Goal: Task Accomplishment & Management: Manage account settings

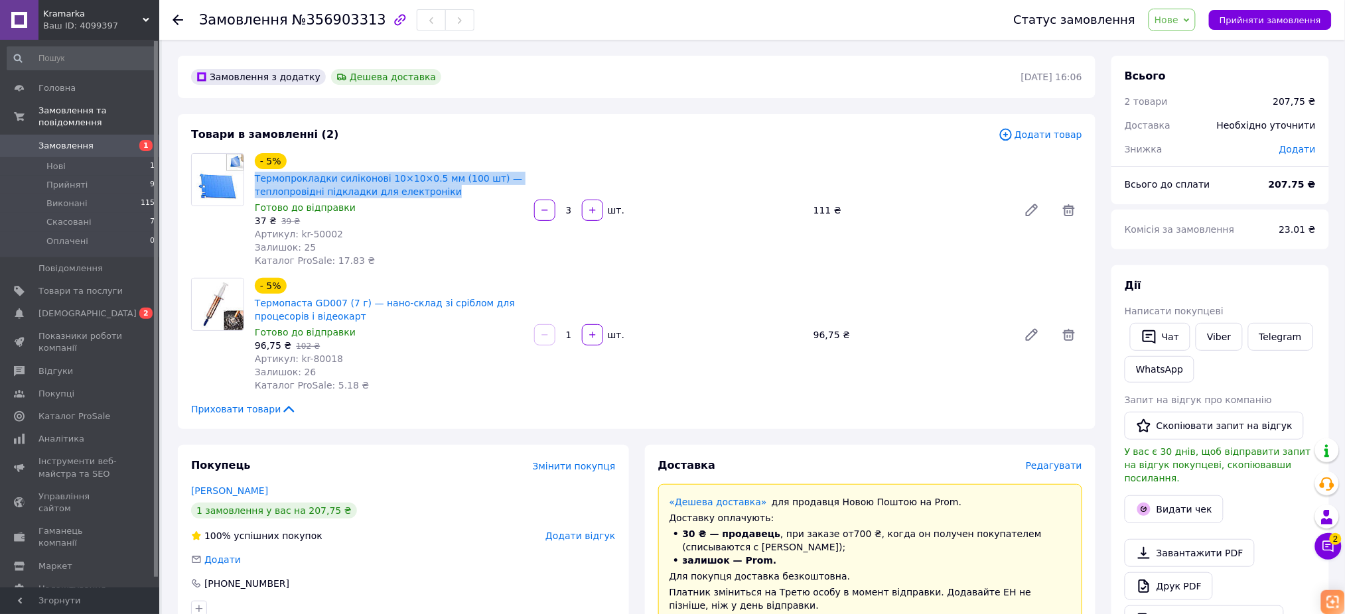
drag, startPoint x: 250, startPoint y: 175, endPoint x: 450, endPoint y: 190, distance: 200.3
click at [450, 190] on div "- 5% Термопрокладки силіконові 10×10×0.5 мм (100 шт) — теплопровідні підкладки …" at bounding box center [389, 210] width 279 height 119
copy link "Термопрокладки силіконові 10×10×0.5 мм (100 шт) — теплопровідні підкладки для е…"
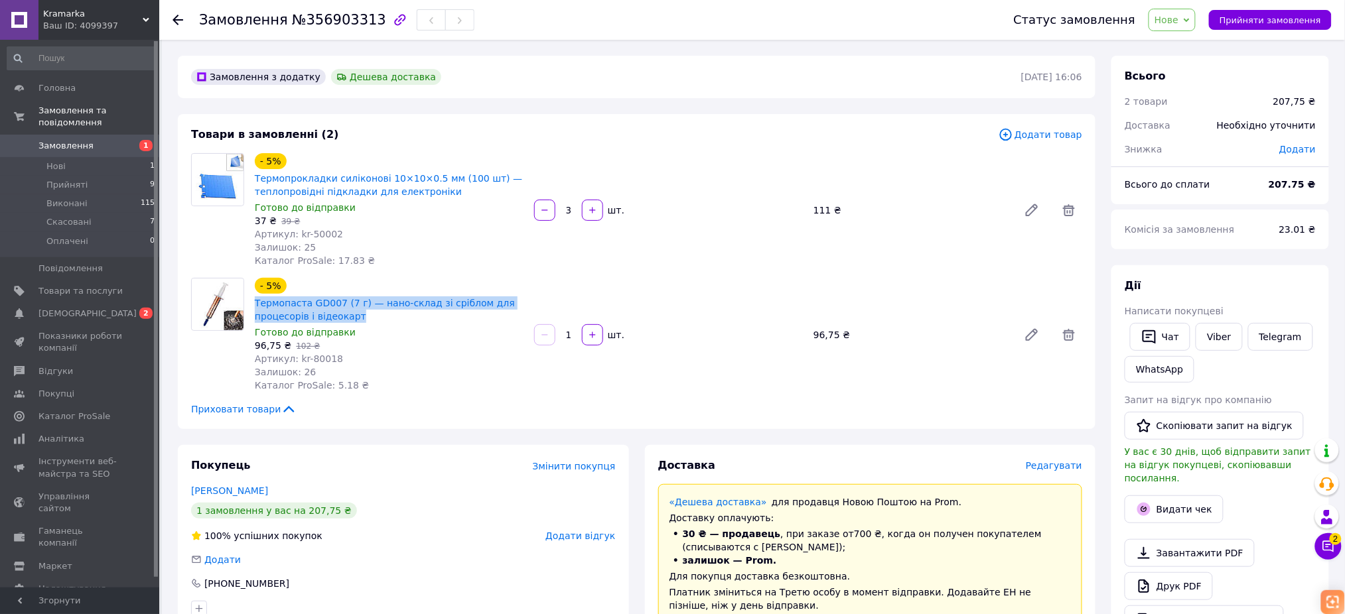
drag, startPoint x: 249, startPoint y: 301, endPoint x: 366, endPoint y: 317, distance: 117.9
click at [366, 317] on div "- 5% Термопаста GD007 (7 г) — нано-склад зі сріблом для процесорів і відеокарт …" at bounding box center [389, 334] width 279 height 119
copy link "Термопаста GD007 (7 г) — нано-склад зі сріблом для процесорів і відеокарт"
click at [1320, 275] on div "Дії Написати покупцеві   Чат Viber Telegram WhatsApp Запит на відгук про компан…" at bounding box center [1220, 456] width 218 height 382
click at [1174, 334] on button "Чат" at bounding box center [1160, 337] width 60 height 28
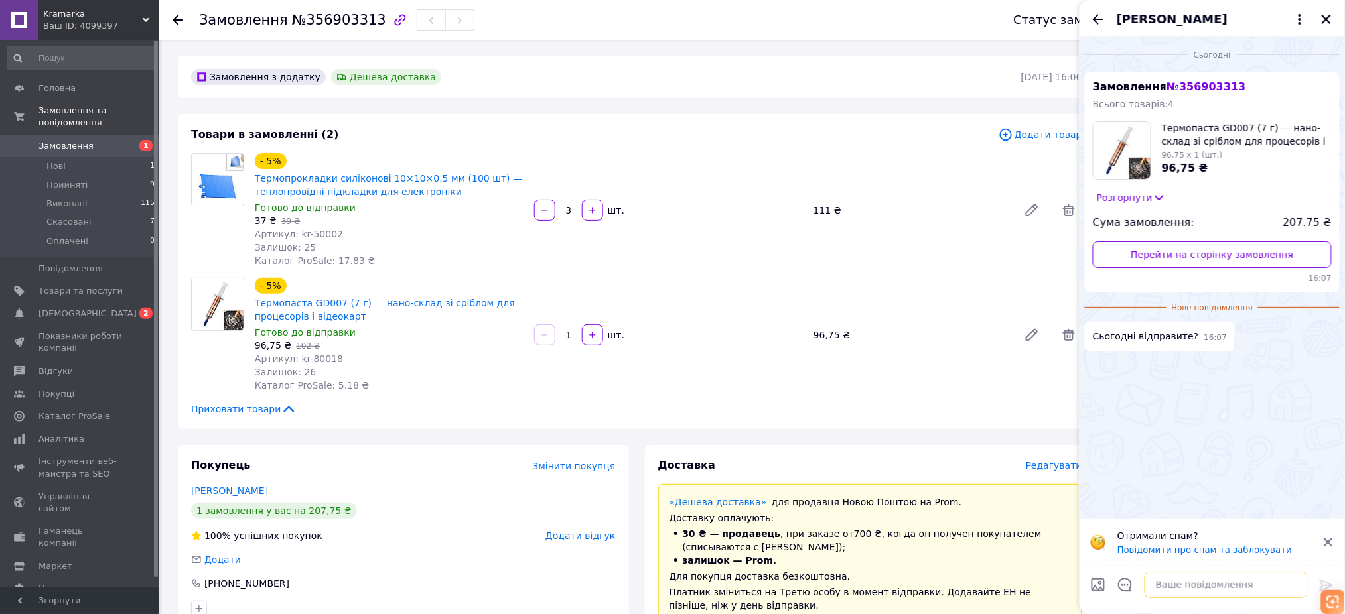
click at [1218, 580] on textarea at bounding box center [1226, 585] width 163 height 27
paste textarea "Добрий день! Ми отримали ваше замовлення *356903313* на товар(-и):Термопаста GD…"
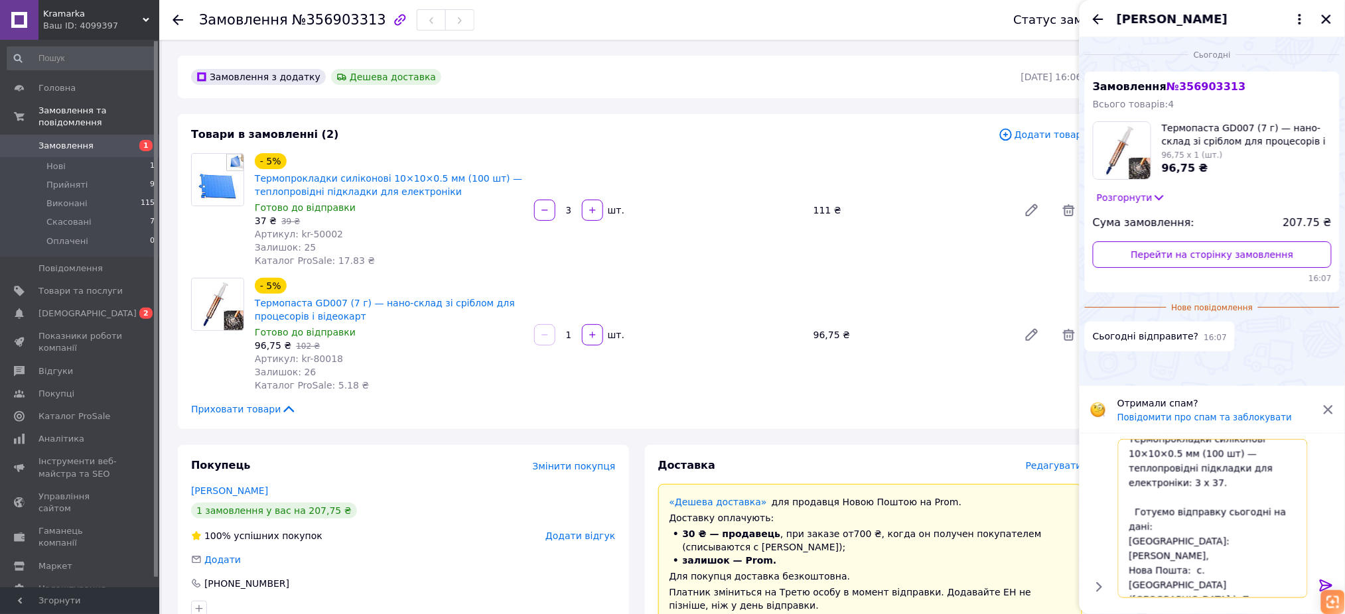
scroll to position [115, 0]
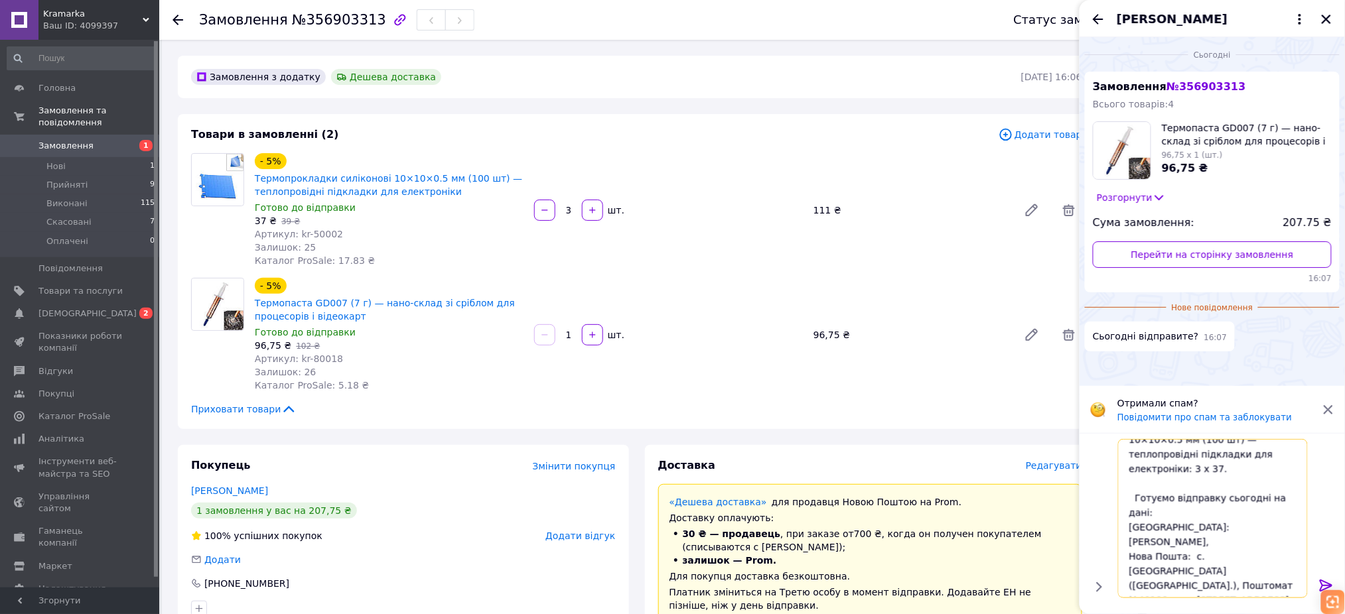
click at [1216, 584] on textarea "Добрий день! Ми отримали ваше замовлення *356903313* на товар(-и):Термопаста GD…" at bounding box center [1213, 518] width 190 height 159
click at [1216, 585] on textarea "Добрий день! Ми отримали ваше замовлення *356903313* на товар(-и):Термопаста GD…" at bounding box center [1213, 518] width 190 height 159
type textarea "Добрий день! Ми отримали ваше замовлення *356903313* на товар(-и):Термопаста GD…"
click at [1321, 580] on icon at bounding box center [1327, 586] width 16 height 16
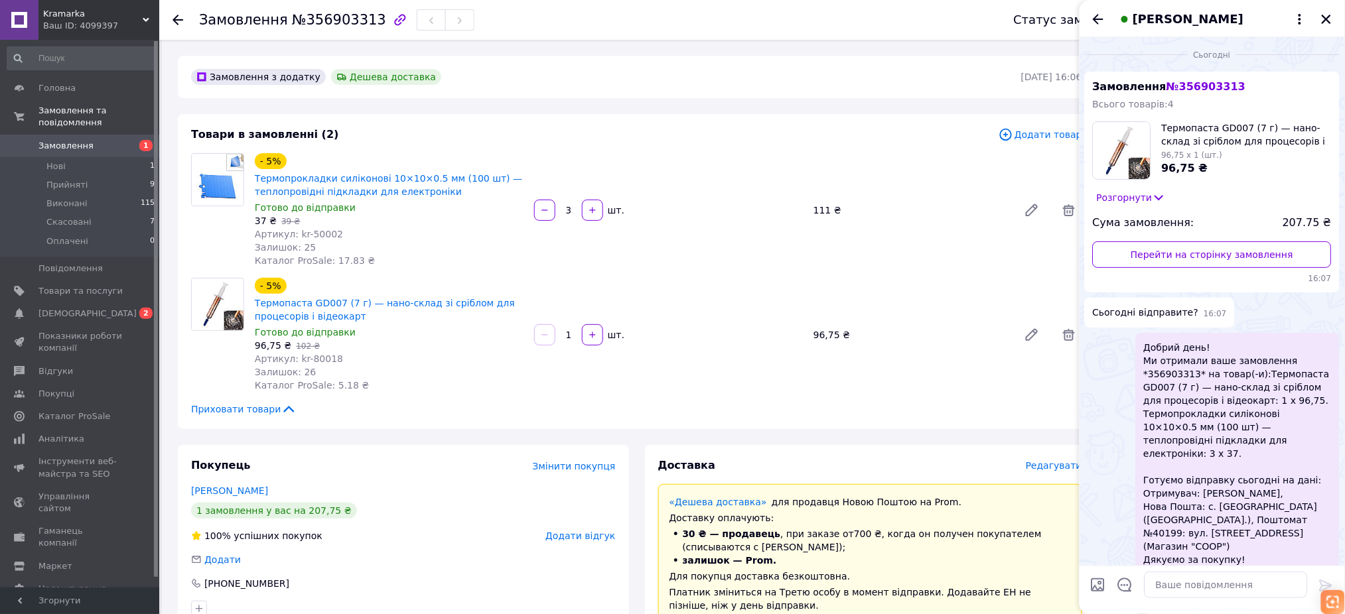
scroll to position [1, 0]
click at [1322, 20] on icon "Закрити" at bounding box center [1327, 19] width 12 height 12
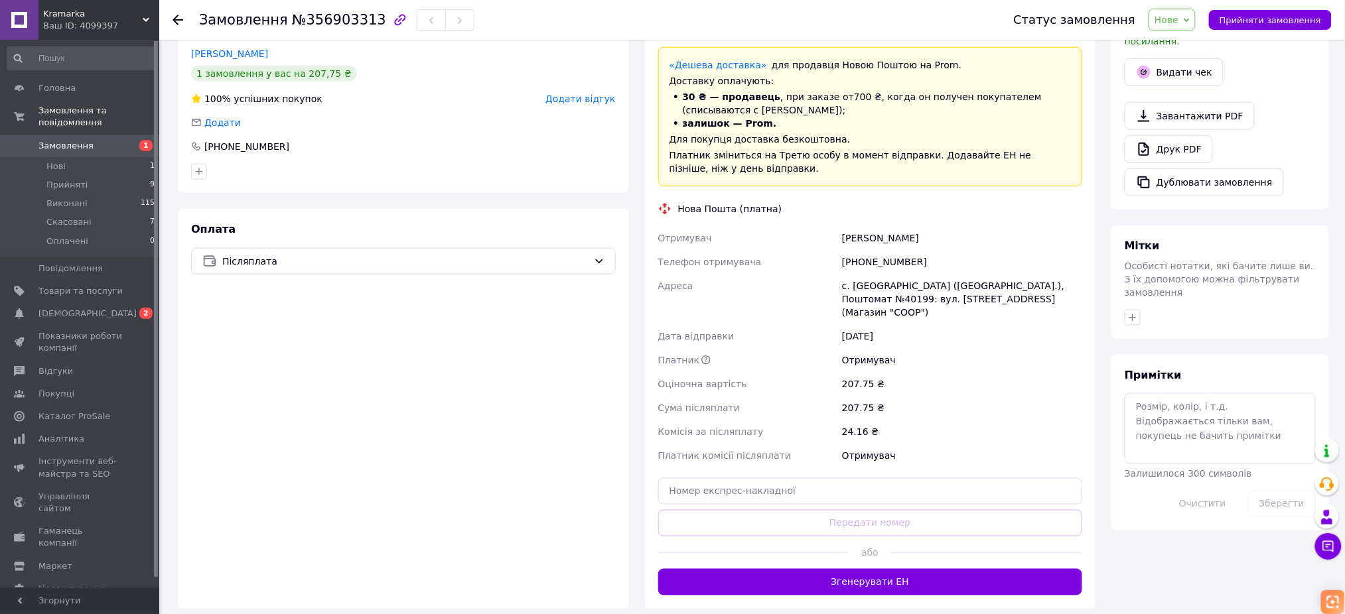
scroll to position [528, 0]
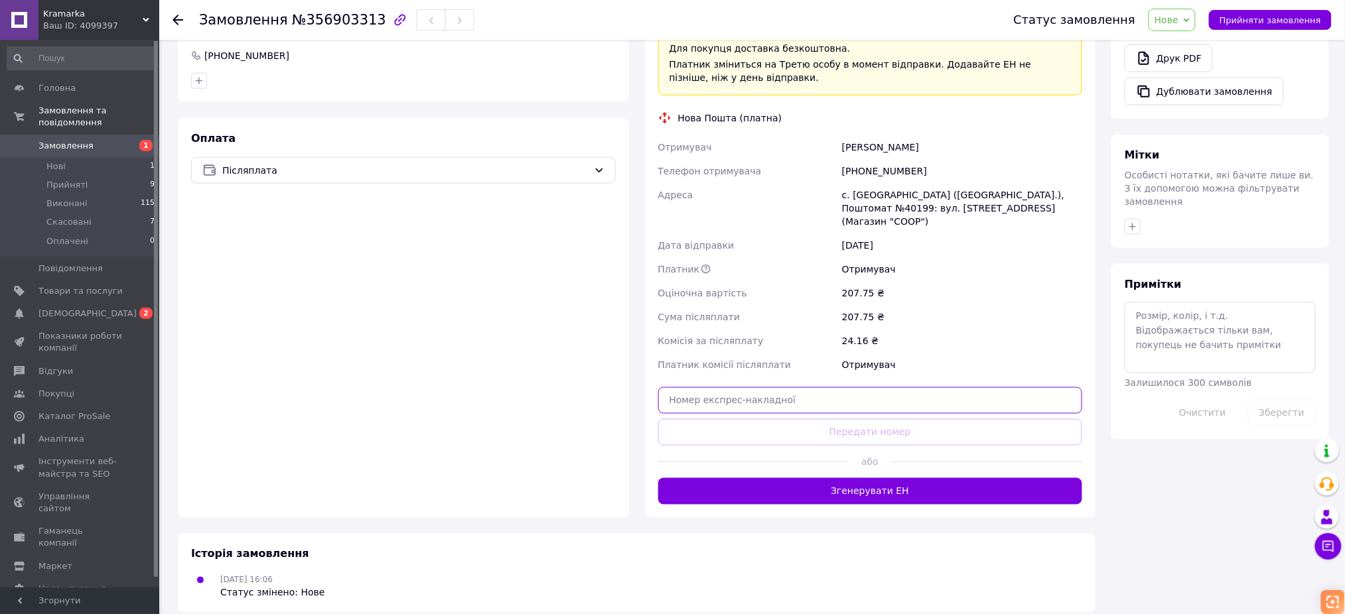
click at [820, 388] on input "text" at bounding box center [870, 401] width 425 height 27
paste input "20451225277613"
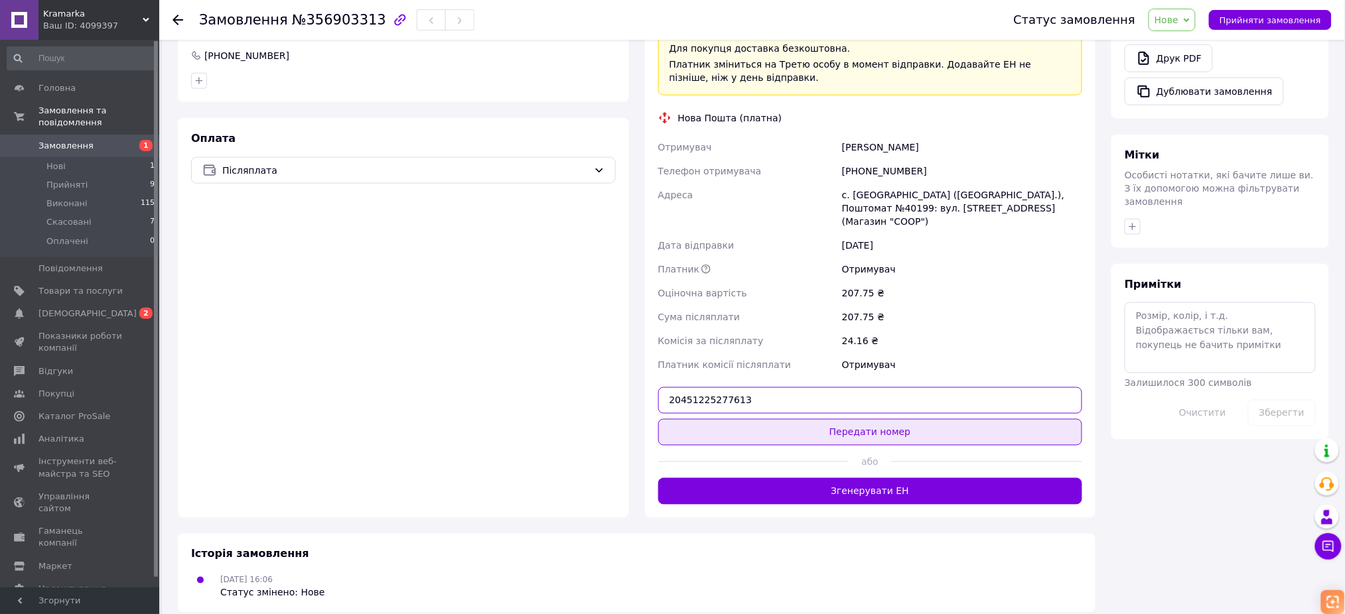
type input "20451225277613"
click at [877, 419] on button "Передати номер" at bounding box center [870, 432] width 425 height 27
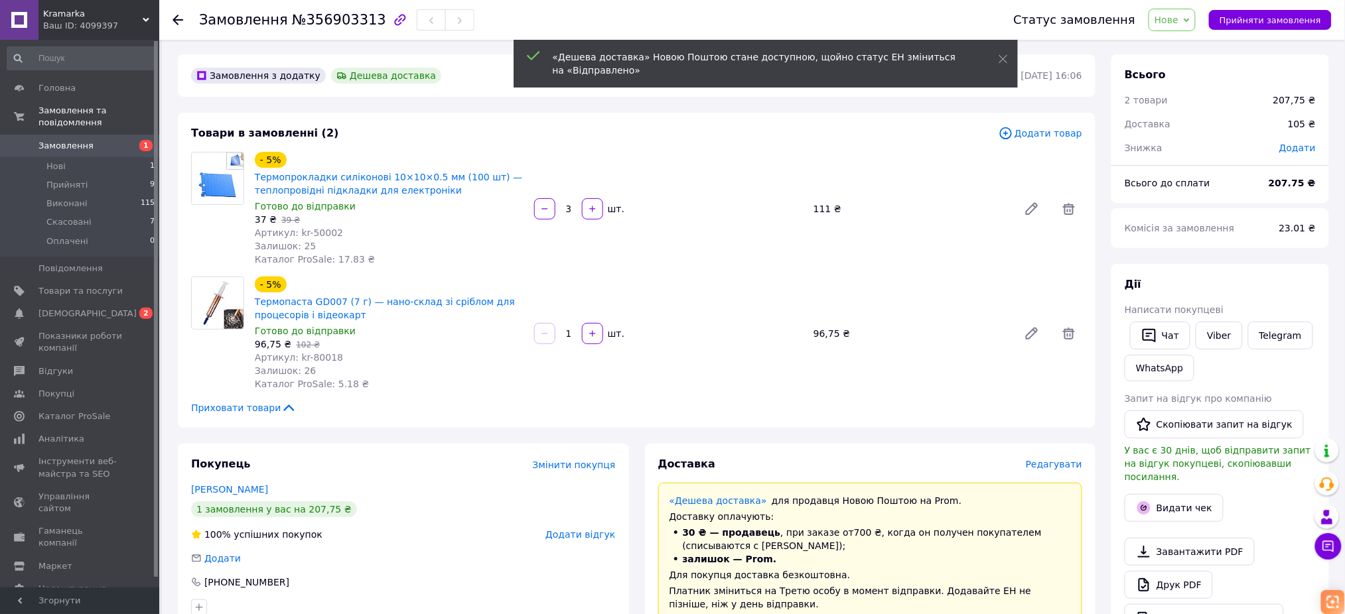
scroll to position [0, 0]
click at [1253, 25] on span "Прийняти замовлення" at bounding box center [1271, 20] width 102 height 10
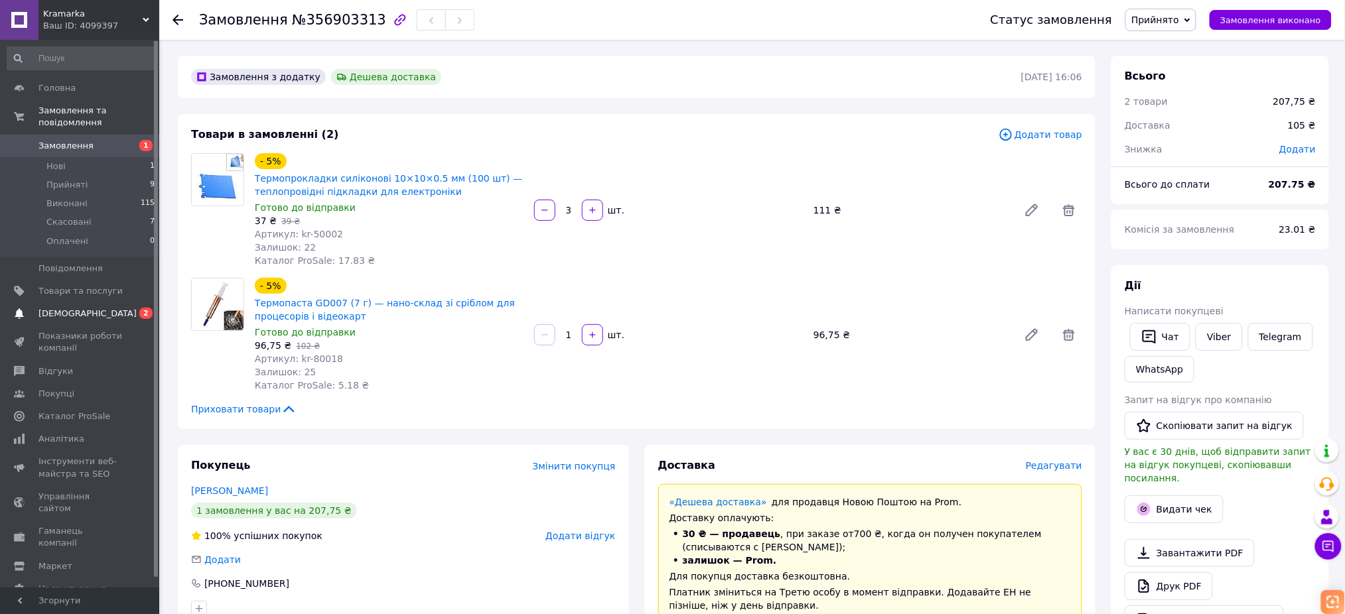
click at [119, 308] on span "[DEMOGRAPHIC_DATA]" at bounding box center [80, 314] width 84 height 12
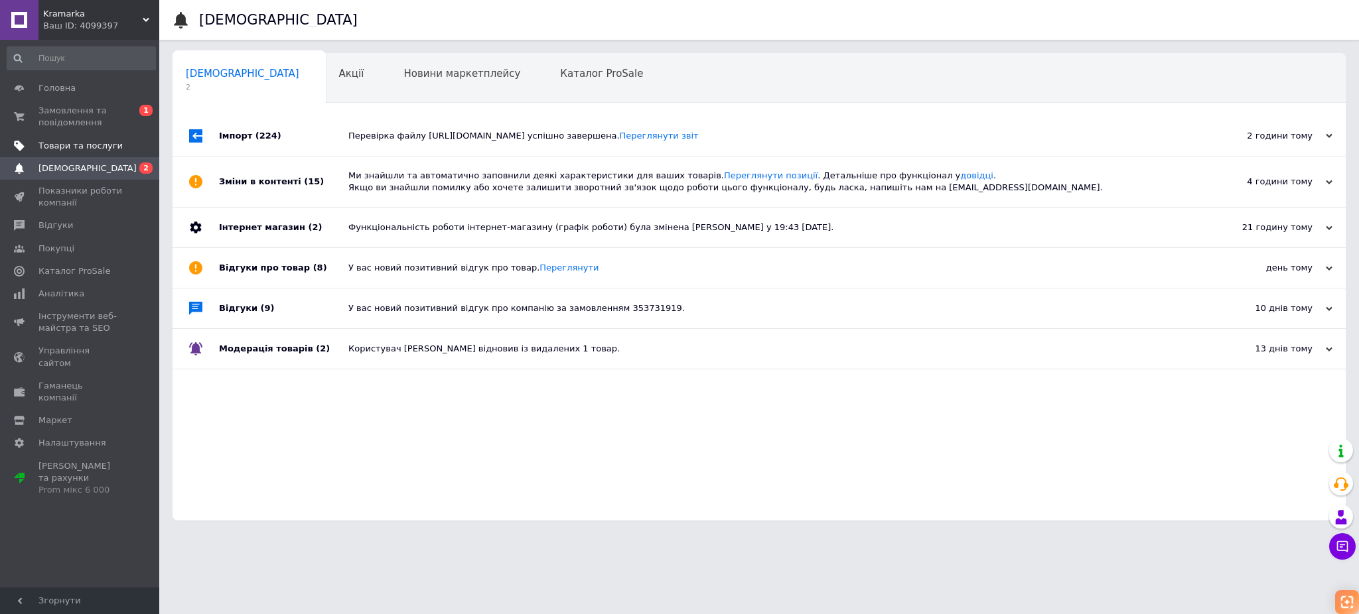
click at [66, 149] on span "Товари та послуги" at bounding box center [80, 146] width 84 height 12
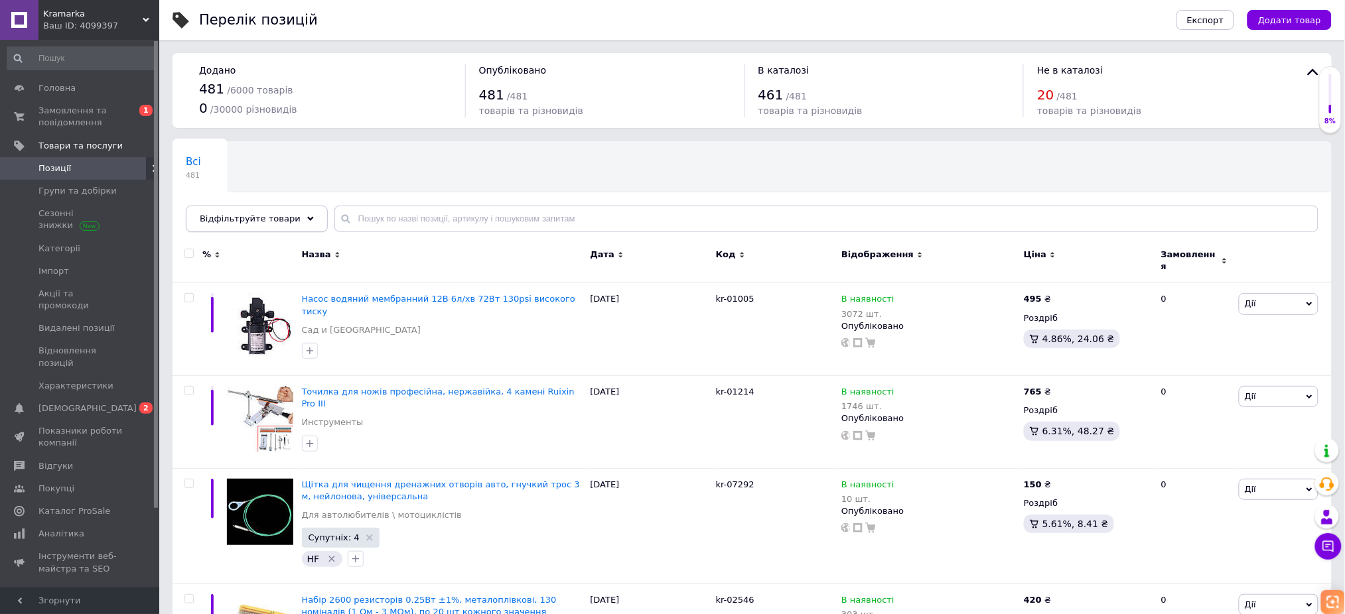
click at [272, 222] on span "Відфільтруйте товари" at bounding box center [250, 219] width 101 height 10
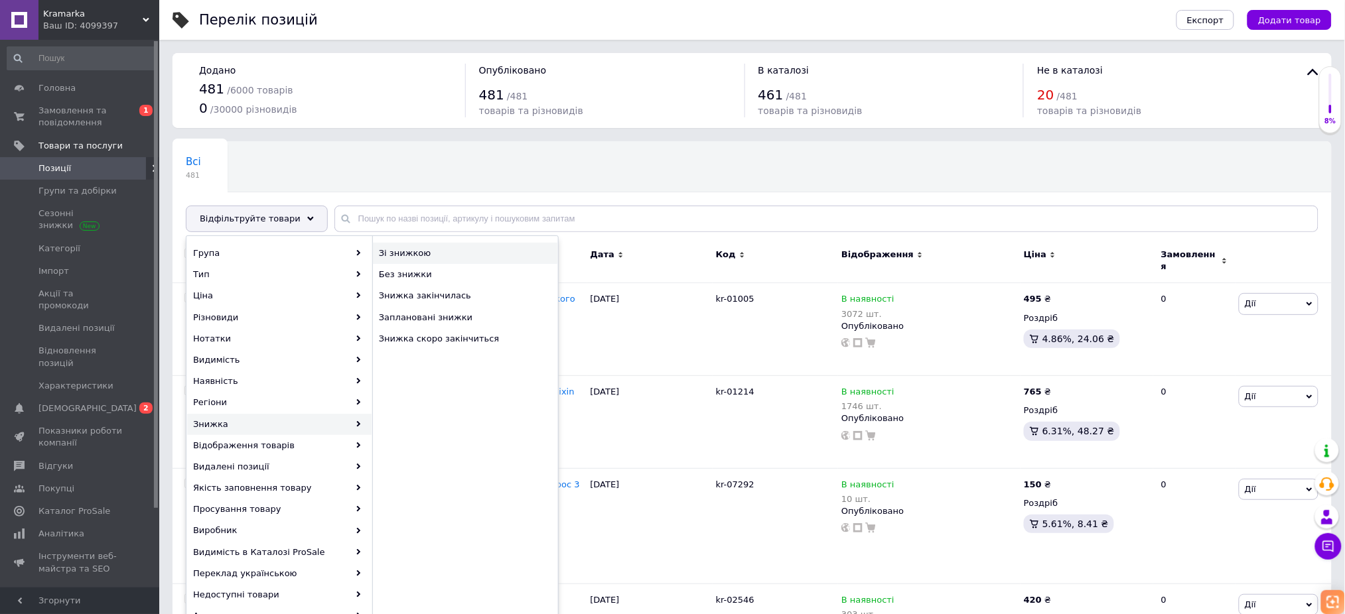
click at [409, 253] on span "Зі знижкою" at bounding box center [454, 254] width 150 height 12
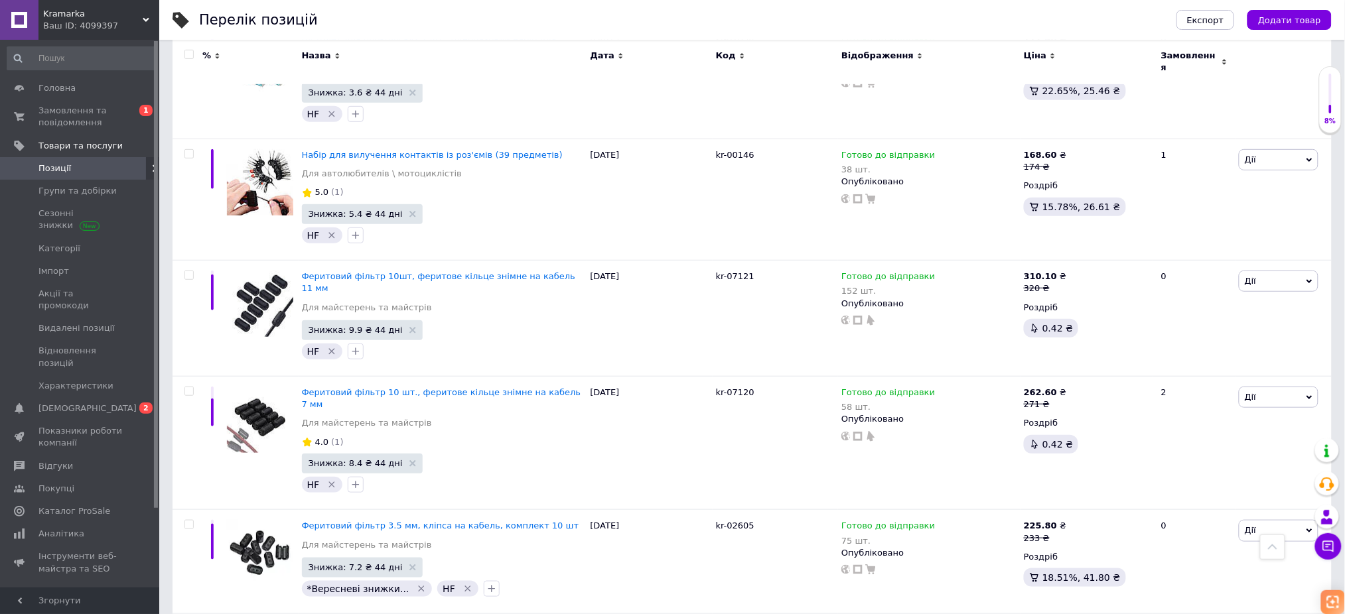
scroll to position [3804, 0]
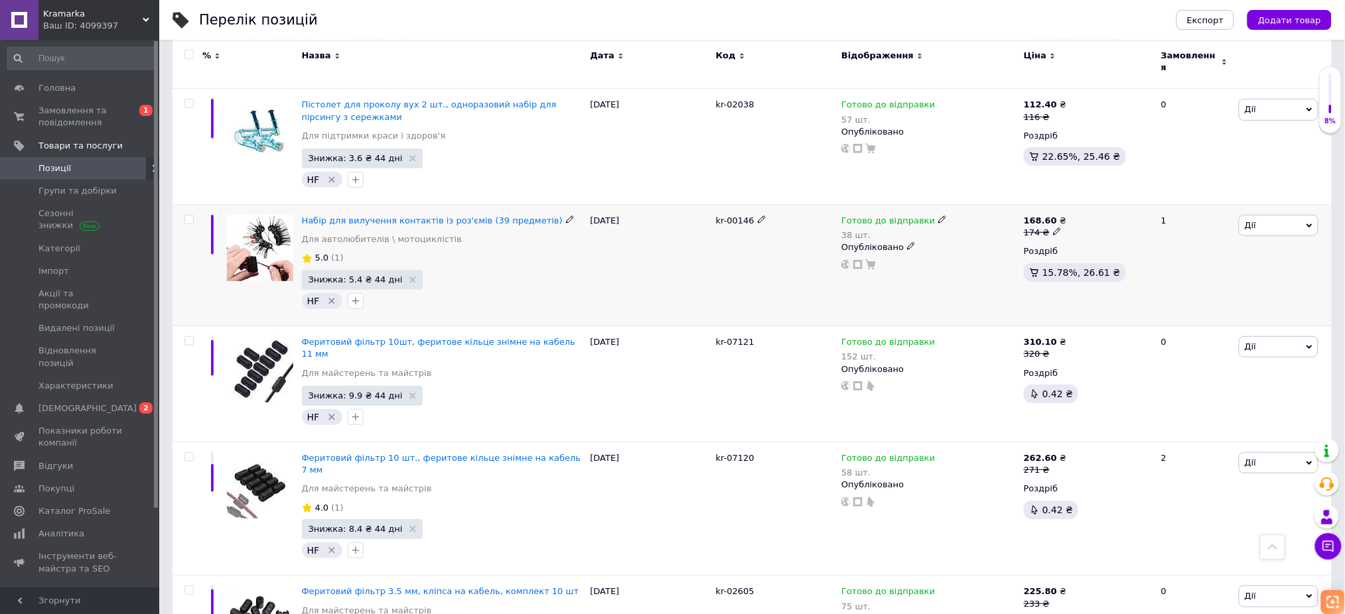
click at [745, 216] on span "kr-00146" at bounding box center [735, 221] width 38 height 10
copy span "00146"
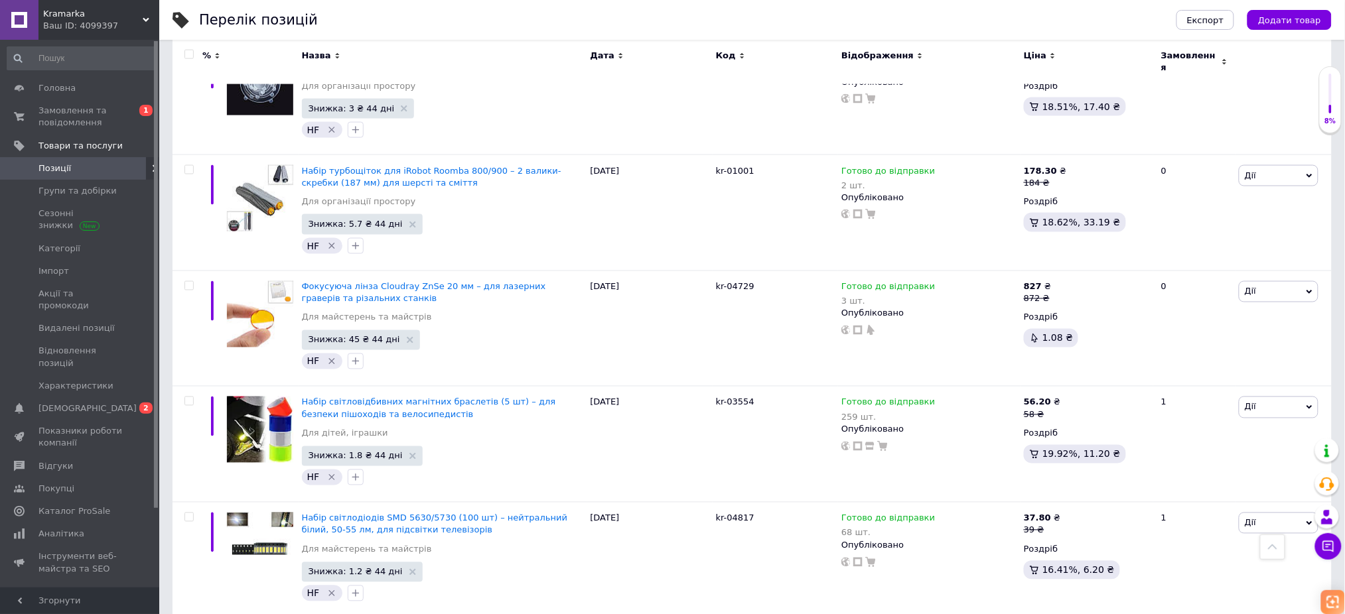
scroll to position [6092, 0]
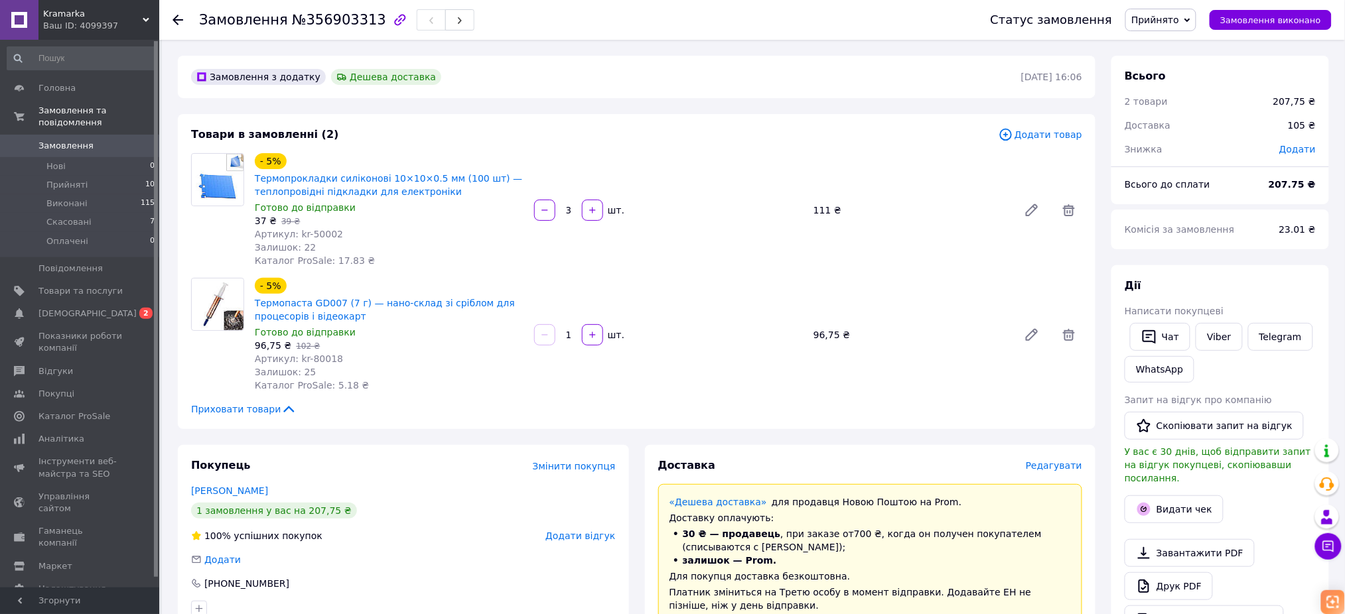
click at [313, 234] on span "Артикул: kr-50002" at bounding box center [299, 234] width 88 height 11
drag, startPoint x: 255, startPoint y: 302, endPoint x: 356, endPoint y: 300, distance: 100.9
click at [356, 300] on div "- 5% Термопаста GD007 (7 г) — нано-склад зі сріблом для процесорів і відеокарт …" at bounding box center [389, 334] width 279 height 119
copy link "Термопаста GD007 (7 г)"
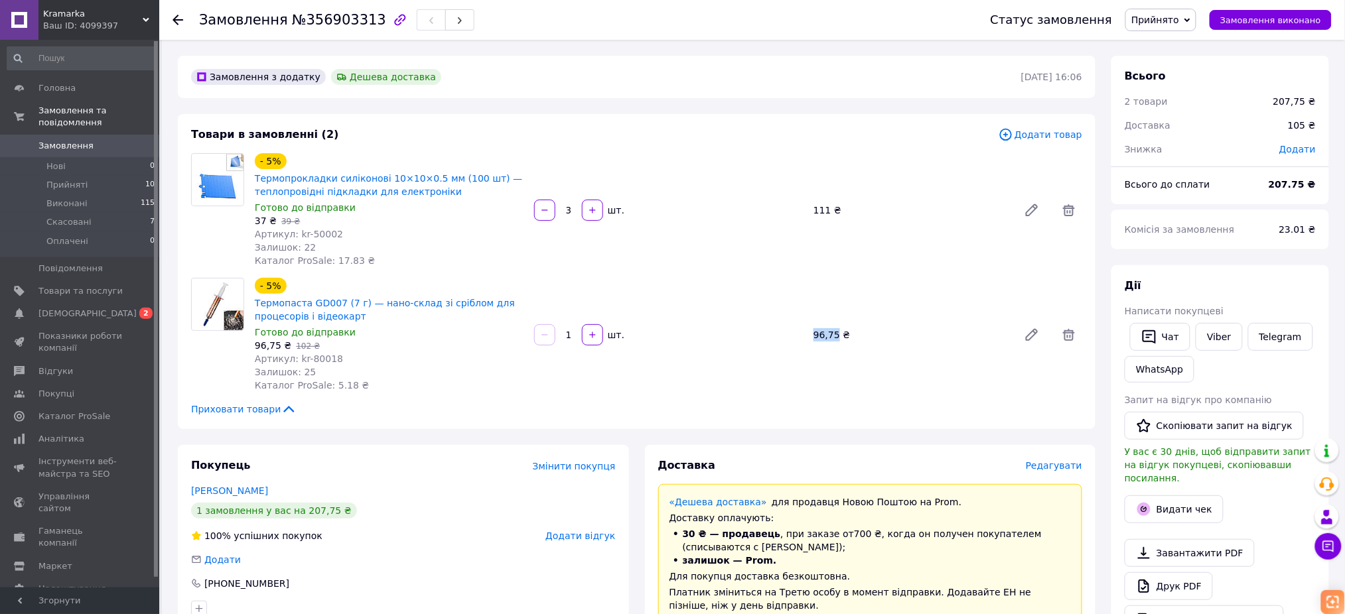
drag, startPoint x: 812, startPoint y: 330, endPoint x: 835, endPoint y: 332, distance: 23.3
click at [835, 332] on div "96,75 ₴" at bounding box center [910, 335] width 205 height 19
copy div "96,75"
drag, startPoint x: 261, startPoint y: 178, endPoint x: 474, endPoint y: 177, distance: 213.0
click at [474, 177] on div "- 5% Термопрокладки силіконові 10×10×0.5 мм (100 шт) — теплопровідні підкладки …" at bounding box center [389, 210] width 279 height 119
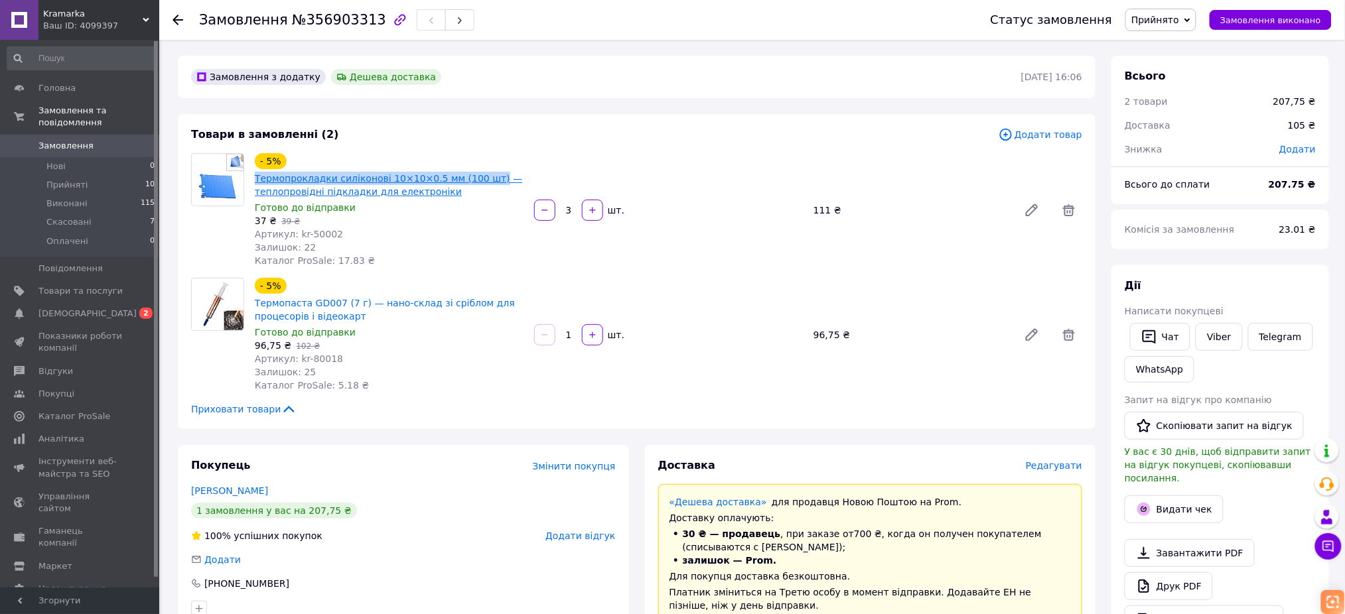
copy link "Термопрокладки силіконові 10×10×0.5 мм (100 шт)"
click at [319, 234] on span "Артикул: kr-50002" at bounding box center [299, 234] width 88 height 11
copy span "50002"
drag, startPoint x: 255, startPoint y: 224, endPoint x: 263, endPoint y: 223, distance: 8.0
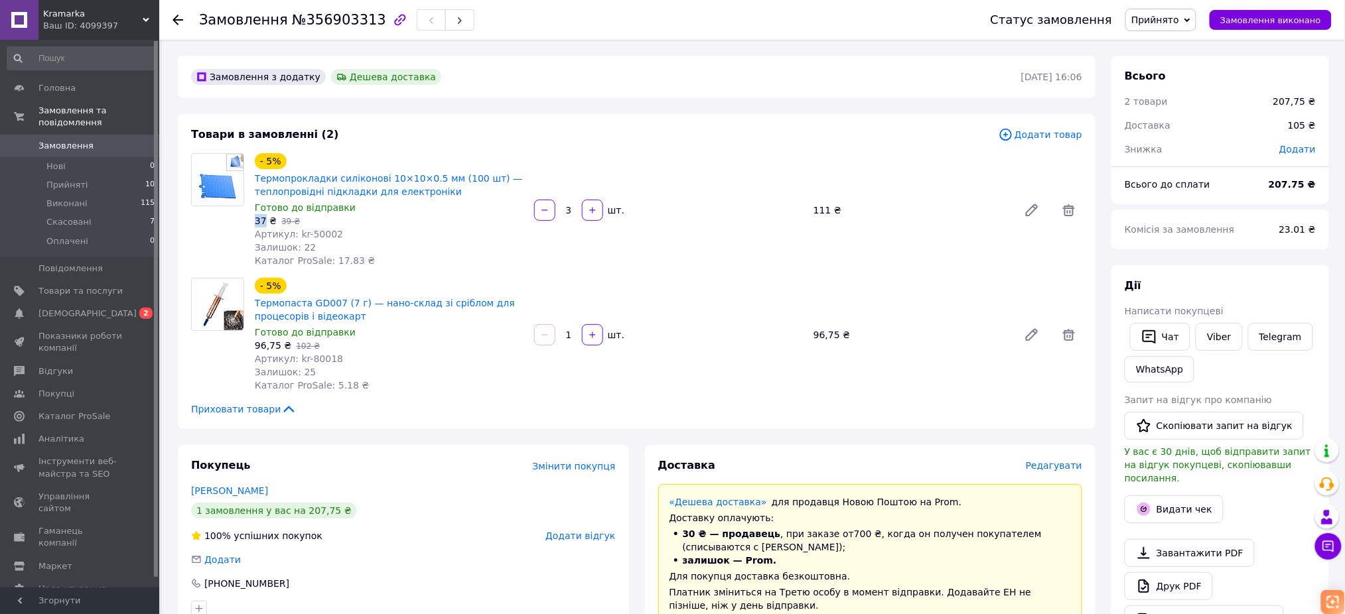
click at [263, 223] on span "37 ₴" at bounding box center [266, 221] width 22 height 11
copy span "37"
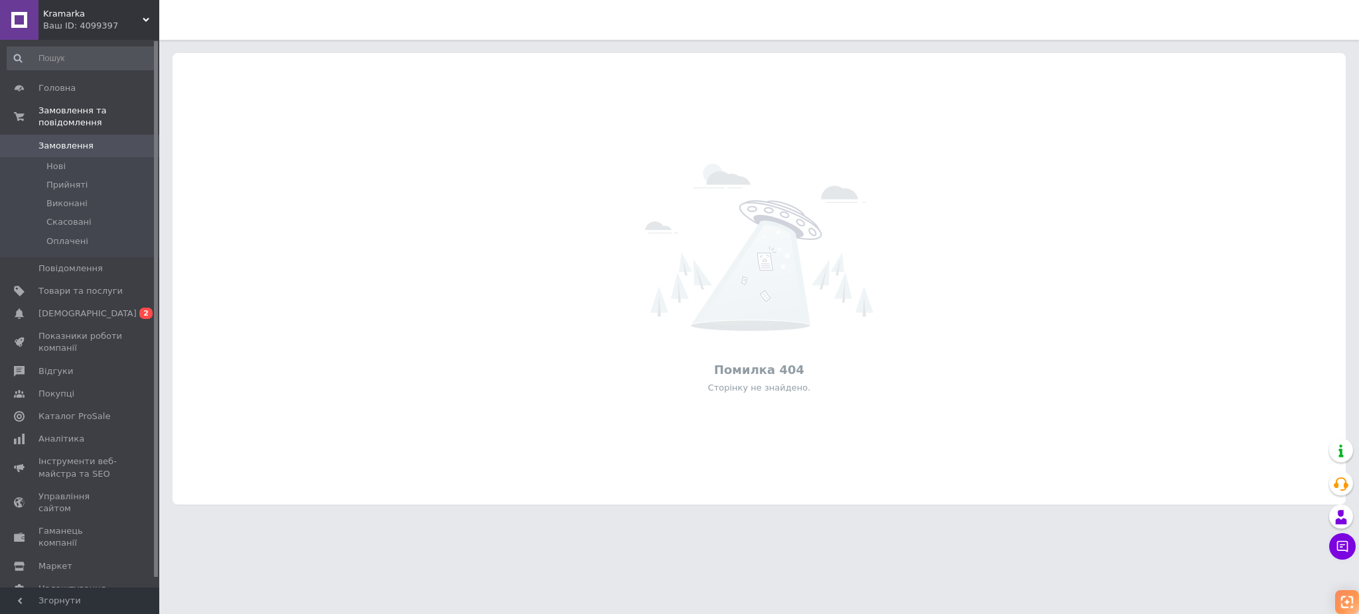
click at [120, 19] on span "Kramarka" at bounding box center [93, 14] width 100 height 12
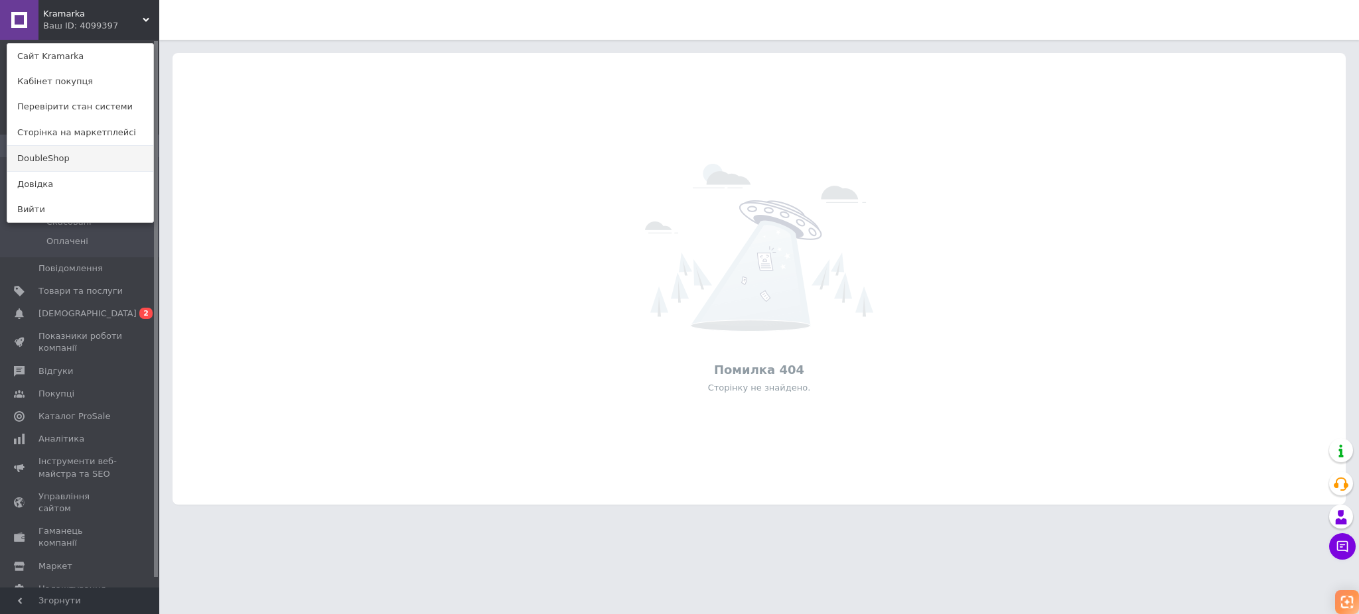
click at [56, 157] on link "DoubleShop" at bounding box center [80, 158] width 146 height 25
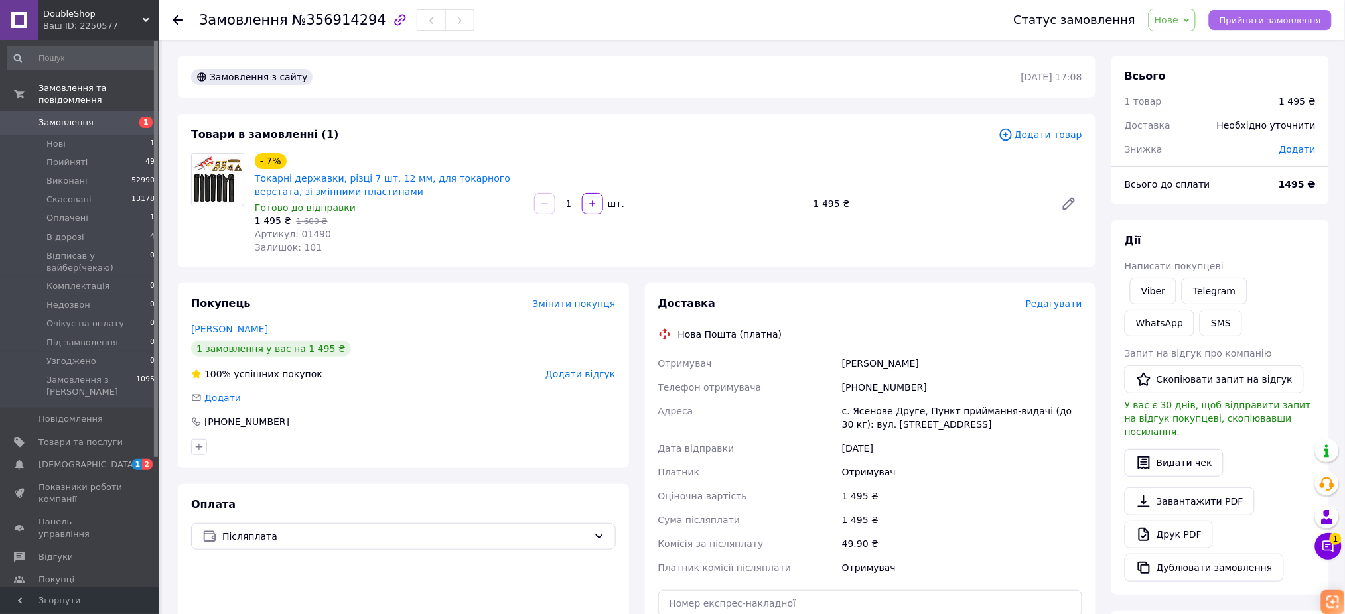
click at [1292, 24] on span "Прийняти замовлення" at bounding box center [1271, 20] width 102 height 10
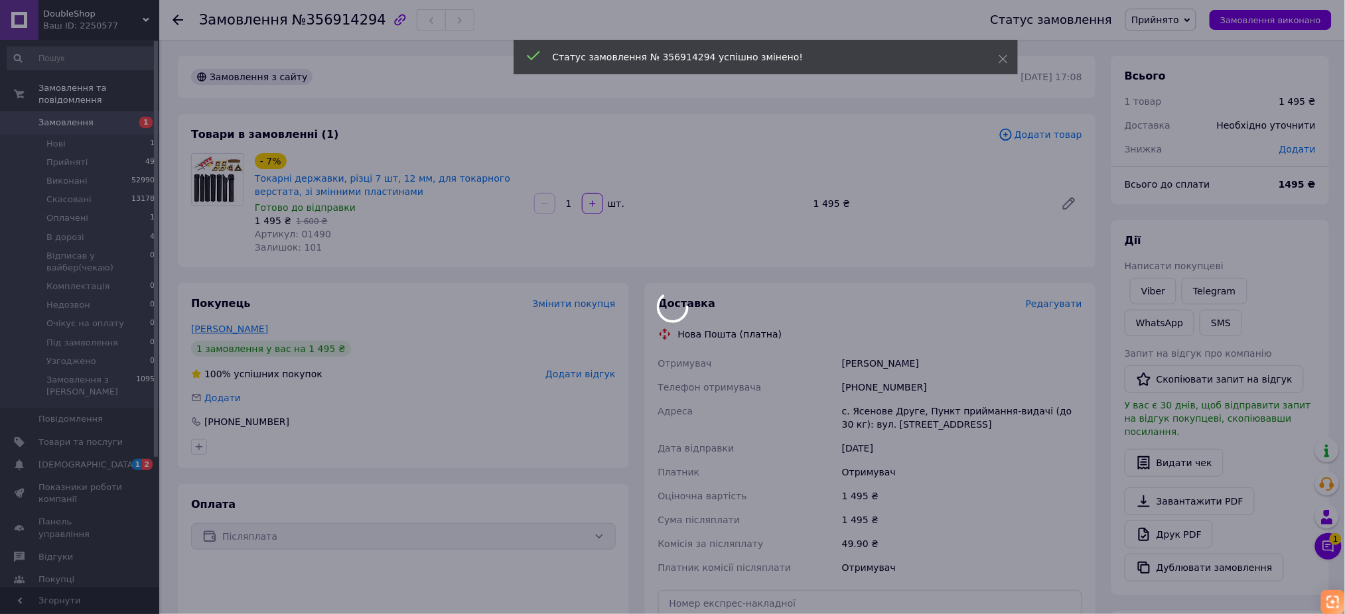
click at [234, 325] on link "[PERSON_NAME]" at bounding box center [229, 329] width 77 height 11
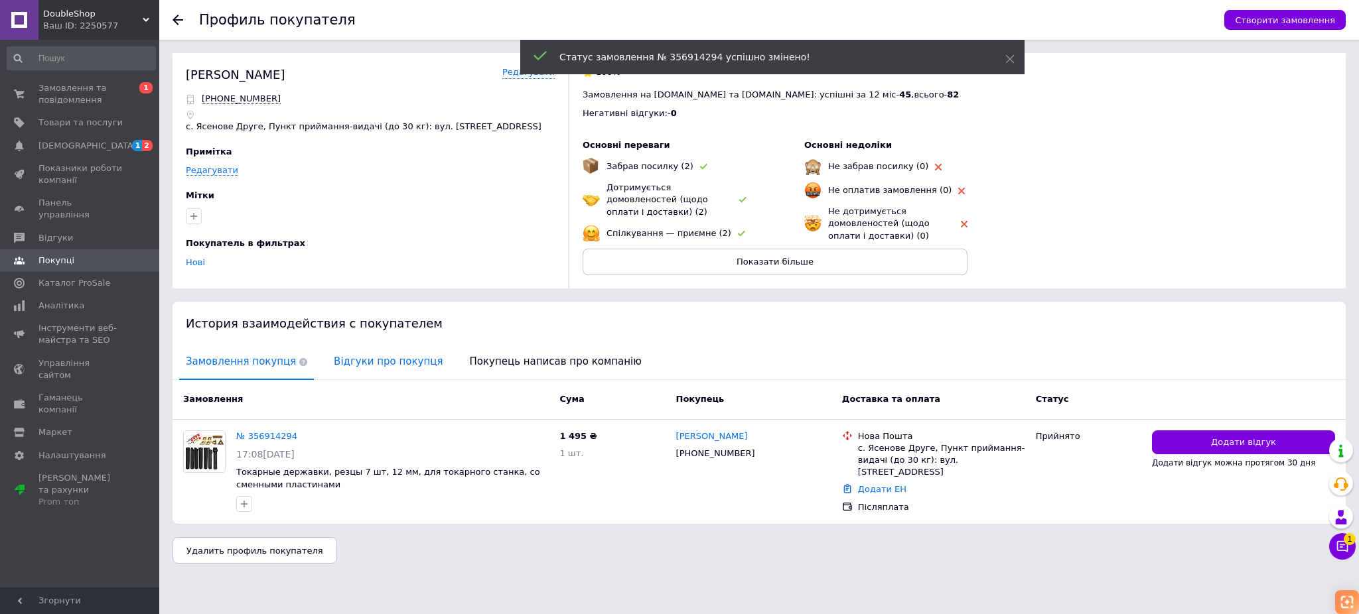
click at [352, 358] on span "Відгуки про покупця" at bounding box center [388, 362] width 122 height 34
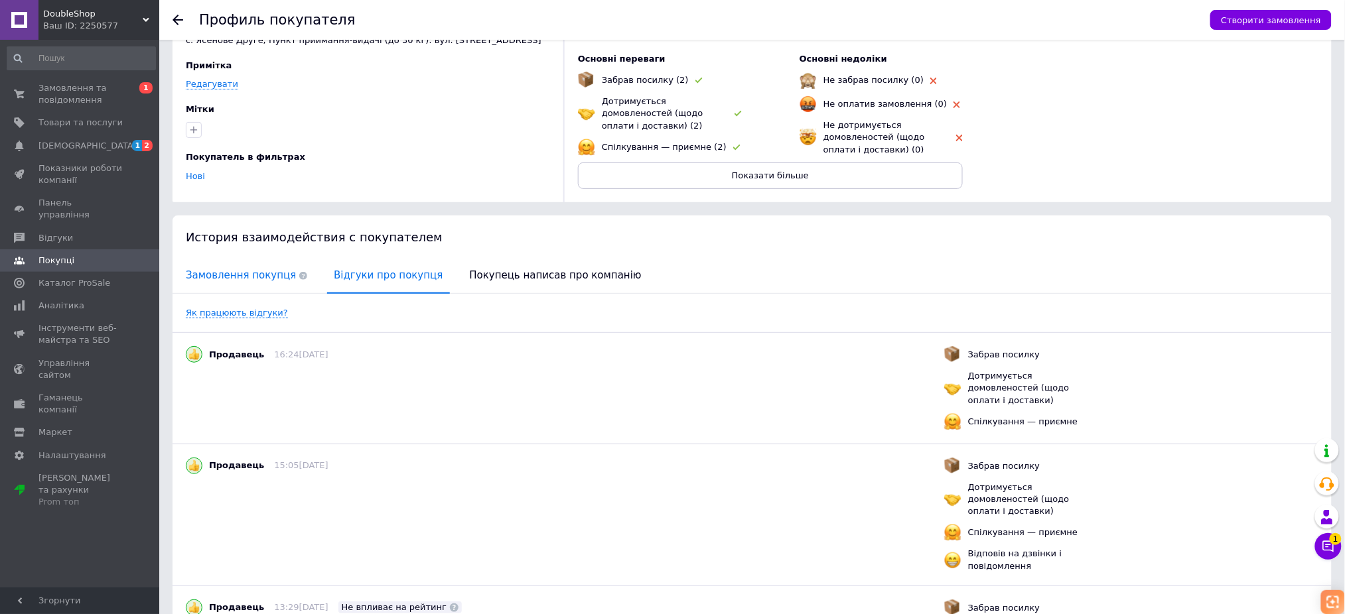
scroll to position [32, 0]
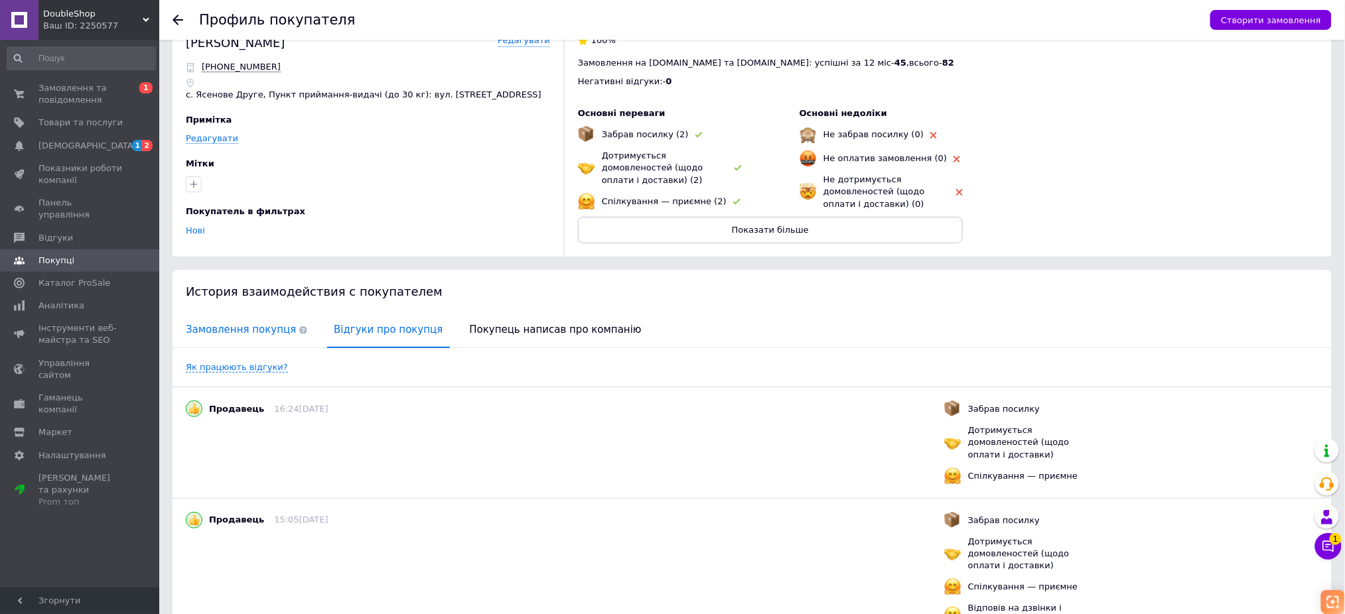
click at [244, 334] on span "Замовлення покупця" at bounding box center [246, 330] width 135 height 34
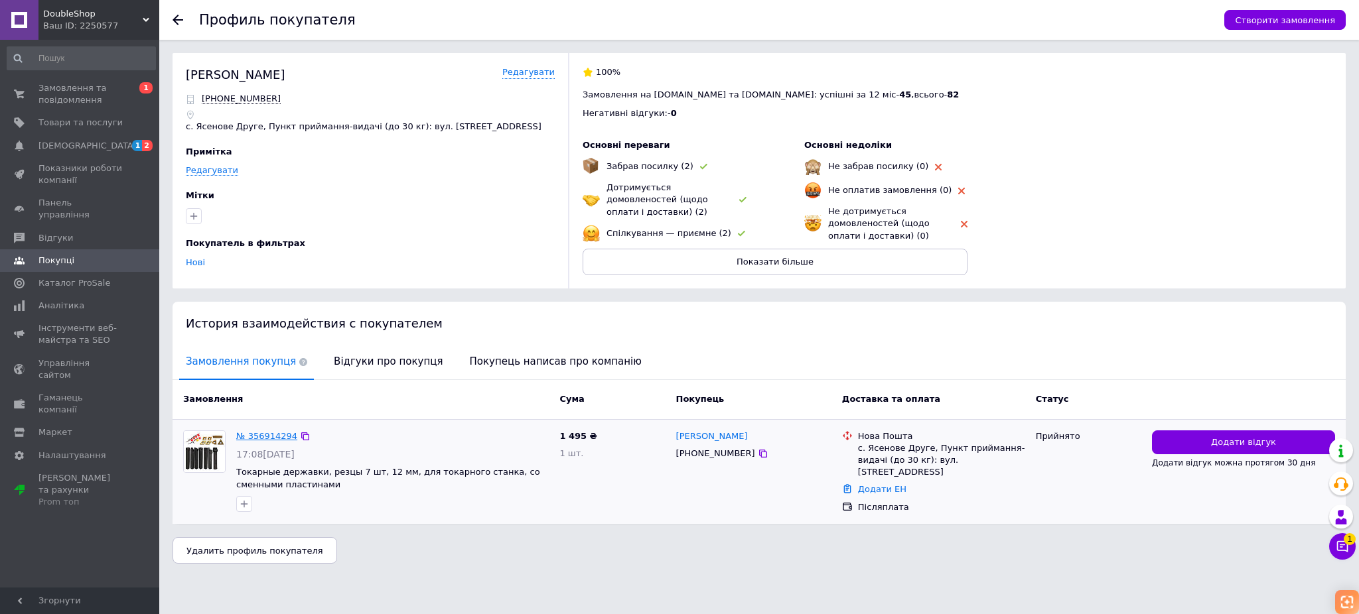
click at [258, 433] on link "№ 356914294" at bounding box center [266, 436] width 61 height 10
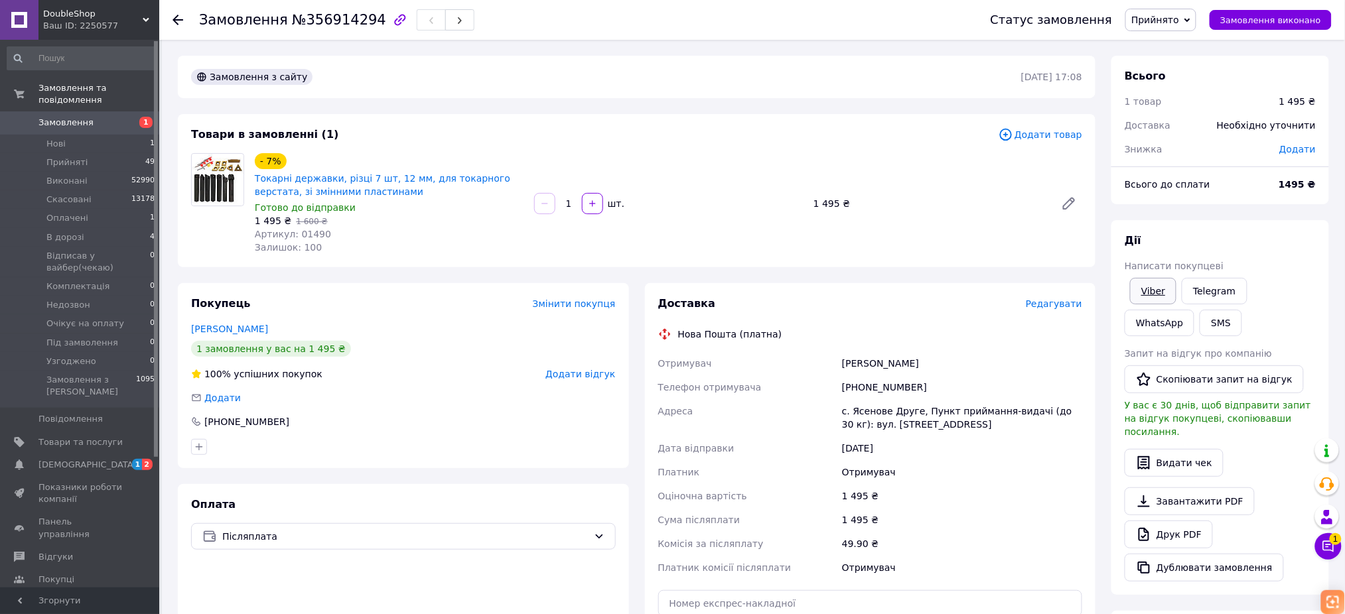
click at [1149, 287] on link "Viber" at bounding box center [1153, 291] width 46 height 27
click at [128, 459] on span "1 2" at bounding box center [141, 465] width 36 height 12
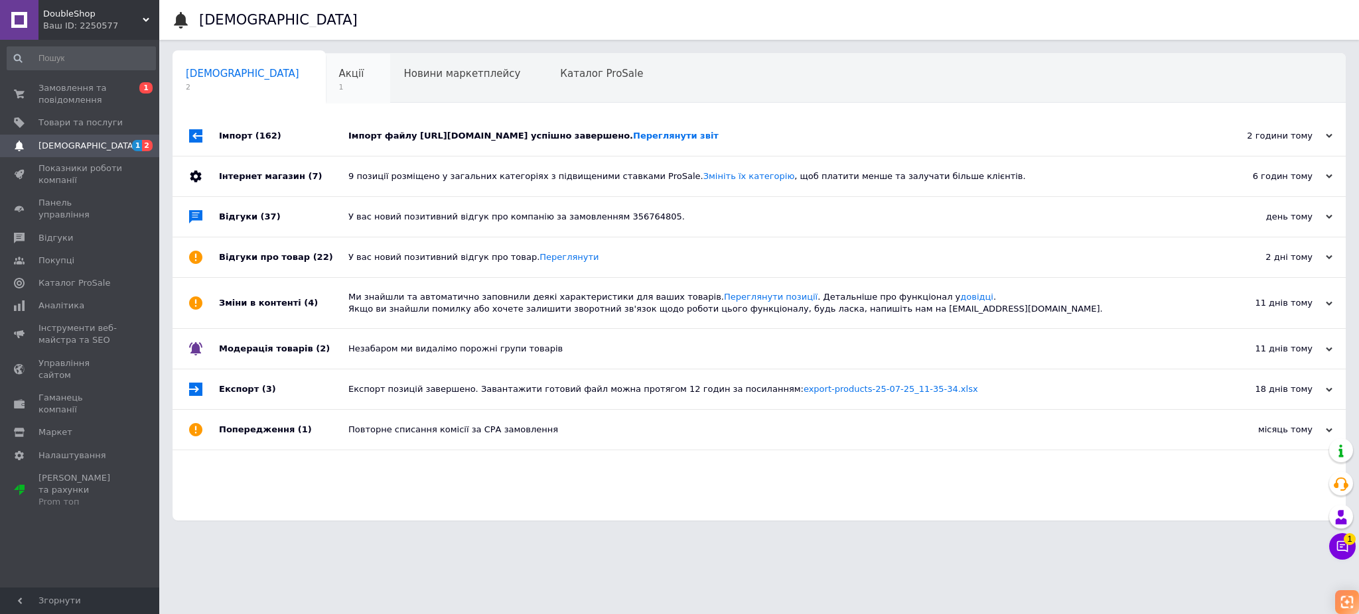
click at [326, 81] on div "Акції 1" at bounding box center [358, 79] width 65 height 50
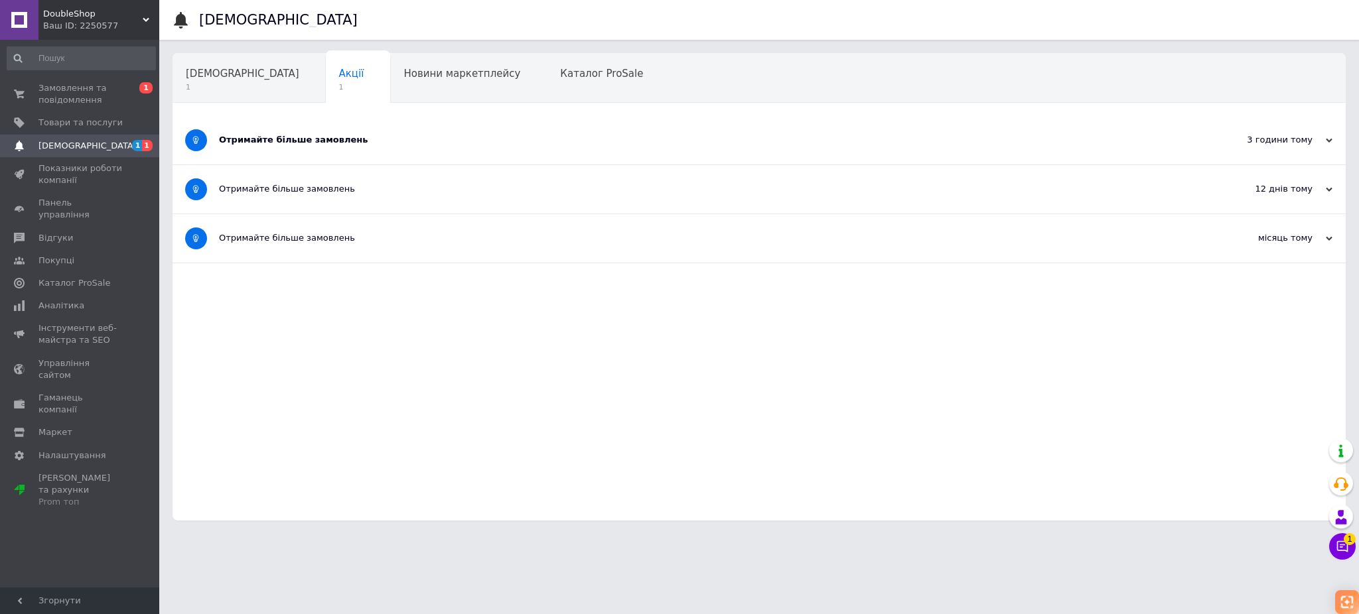
click at [327, 146] on div "Отримайте більше замовлень" at bounding box center [709, 140] width 981 height 12
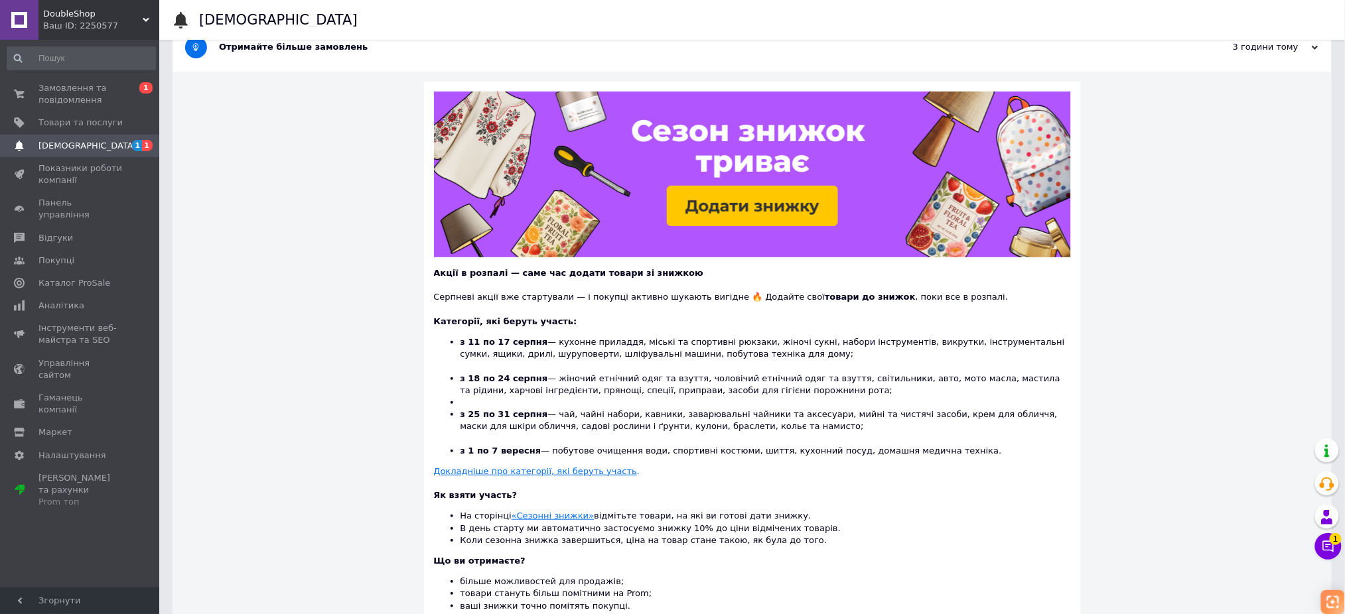
scroll to position [177, 0]
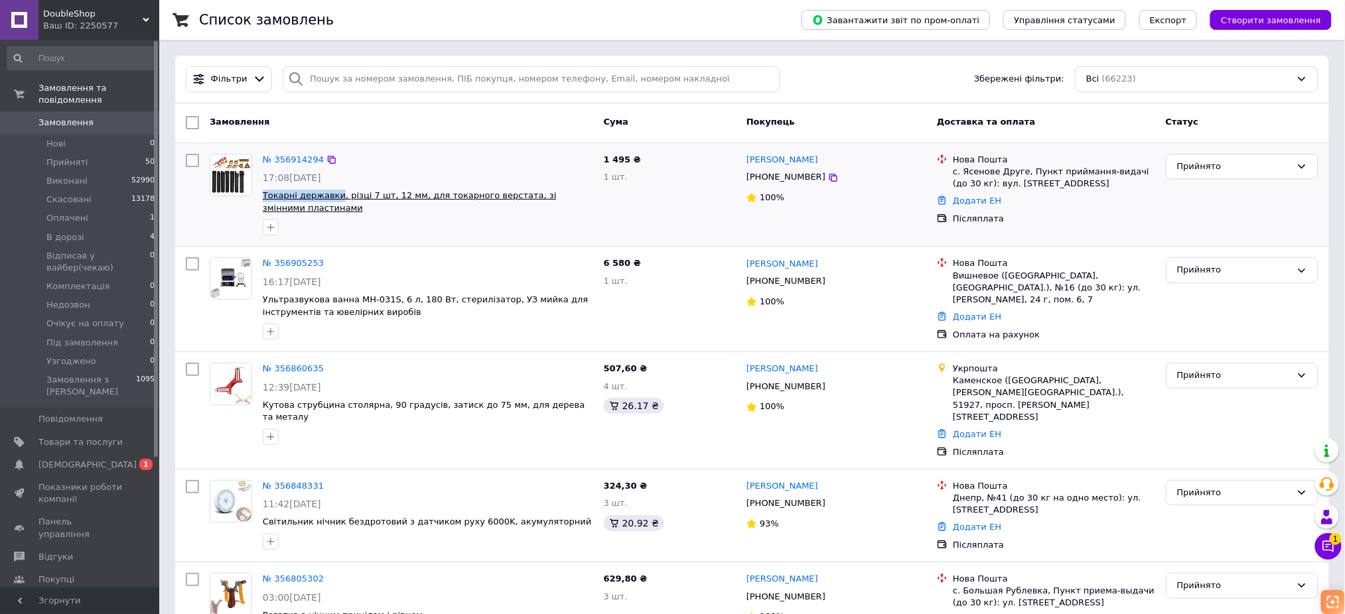
drag, startPoint x: 259, startPoint y: 195, endPoint x: 334, endPoint y: 195, distance: 75.6
click at [334, 195] on div "№ 356914294 17:08[DATE] Токарні державки, різці 7 шт, 12 мм, для токарного верс…" at bounding box center [427, 195] width 341 height 93
click at [109, 459] on span "[DEMOGRAPHIC_DATA]" at bounding box center [80, 465] width 84 height 12
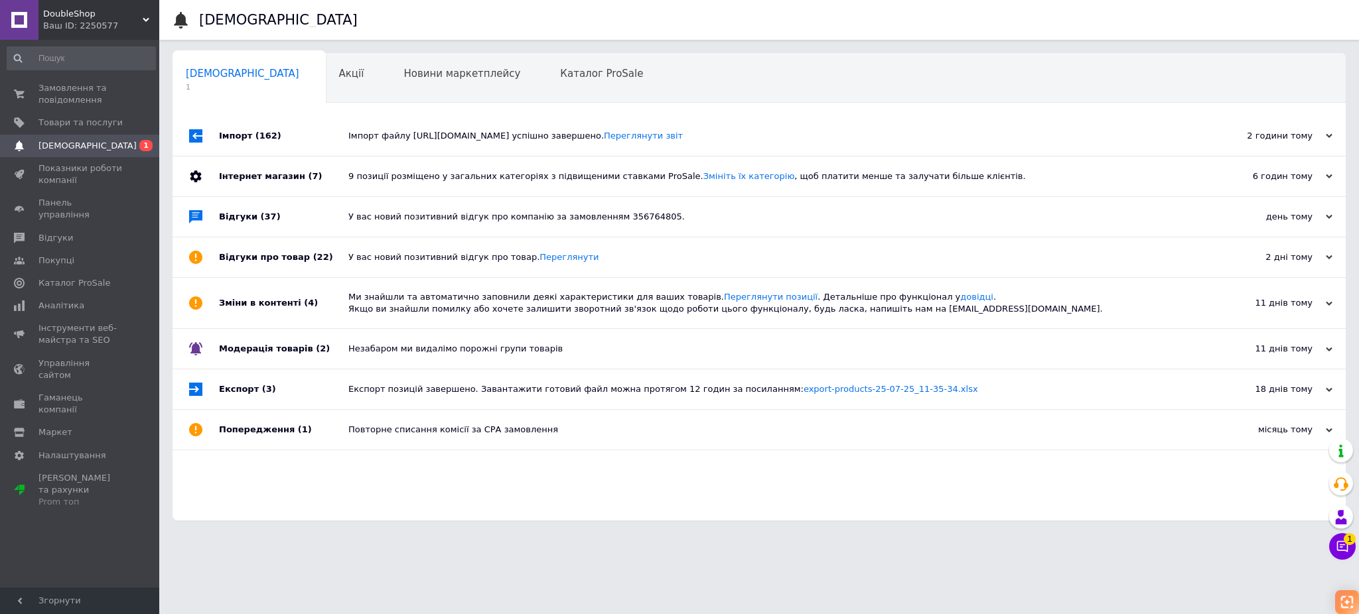
click at [89, 27] on div "Ваш ID: 2250577" at bounding box center [101, 26] width 116 height 12
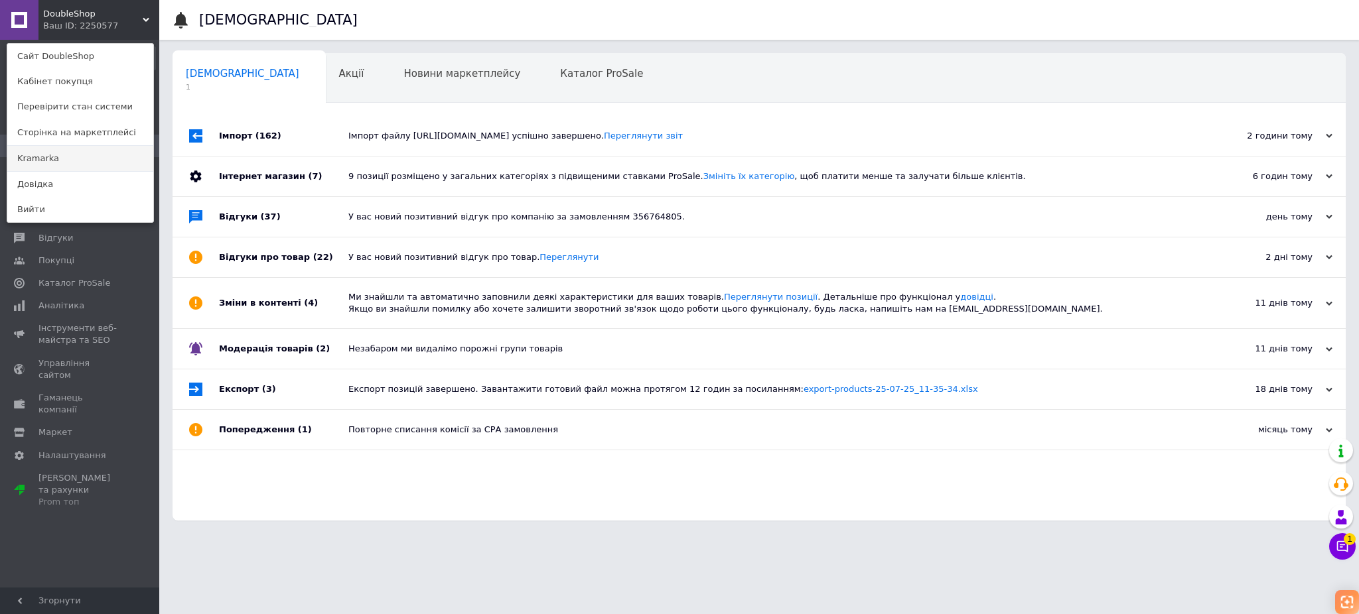
click at [51, 159] on link "Kramarka" at bounding box center [80, 158] width 146 height 25
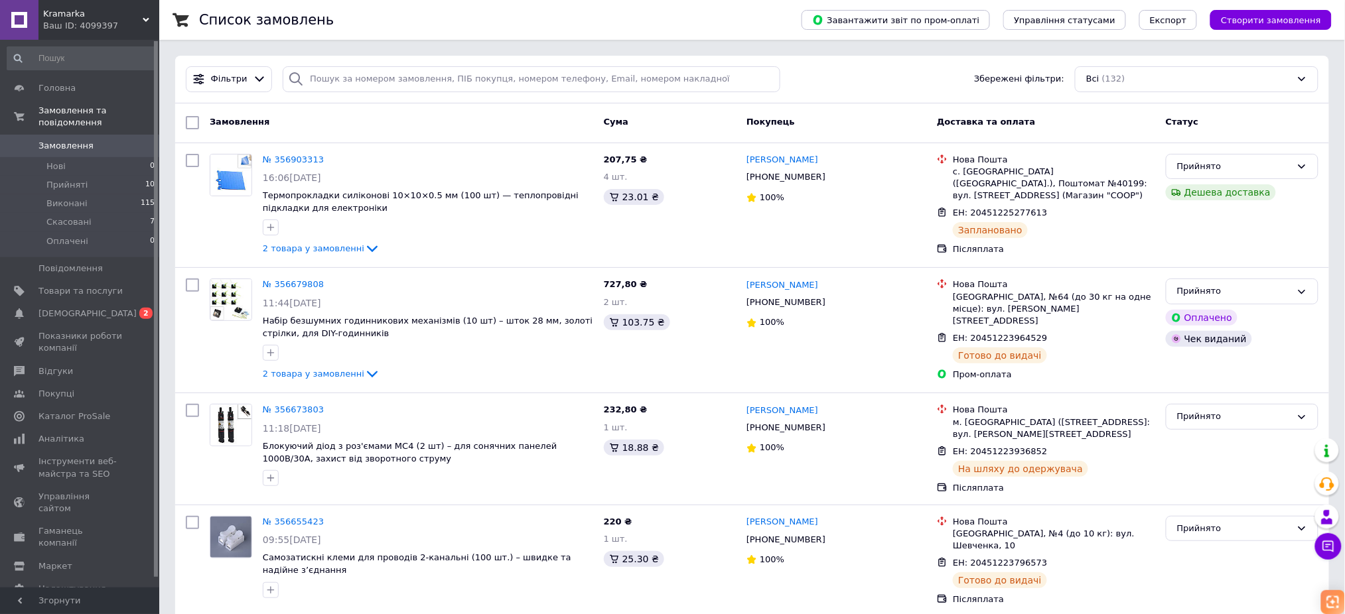
click at [70, 28] on div "Ваш ID: 4099397" at bounding box center [101, 26] width 116 height 12
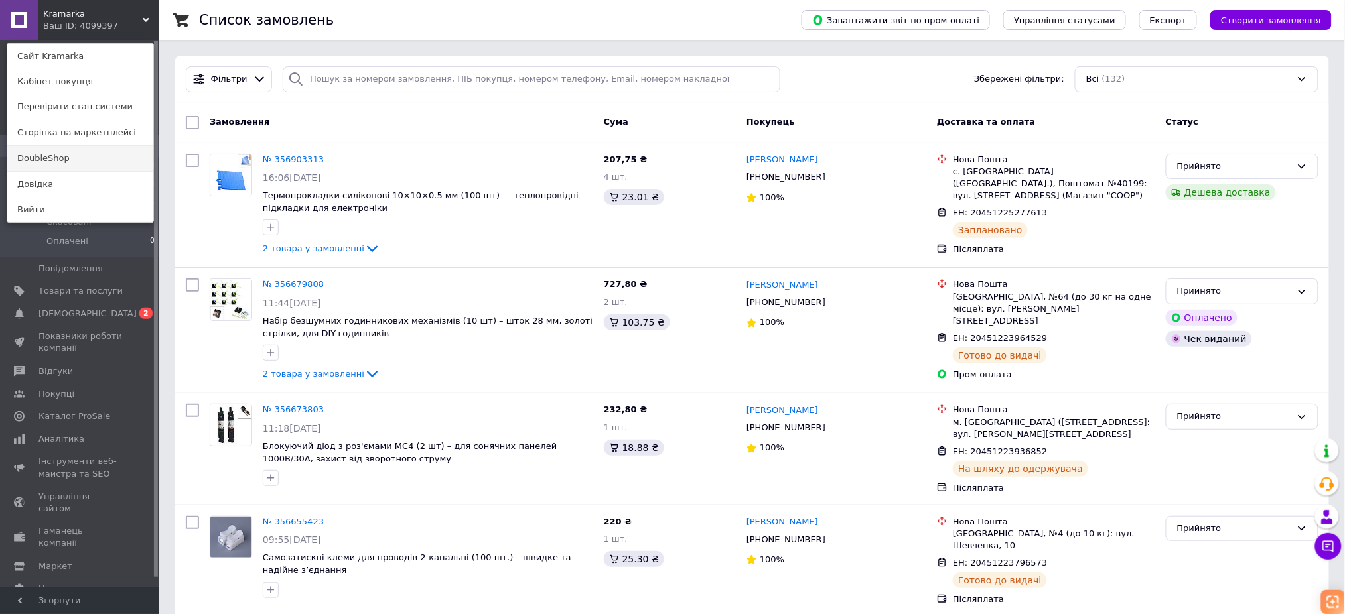
click at [55, 156] on link "DoubleShop" at bounding box center [80, 158] width 146 height 25
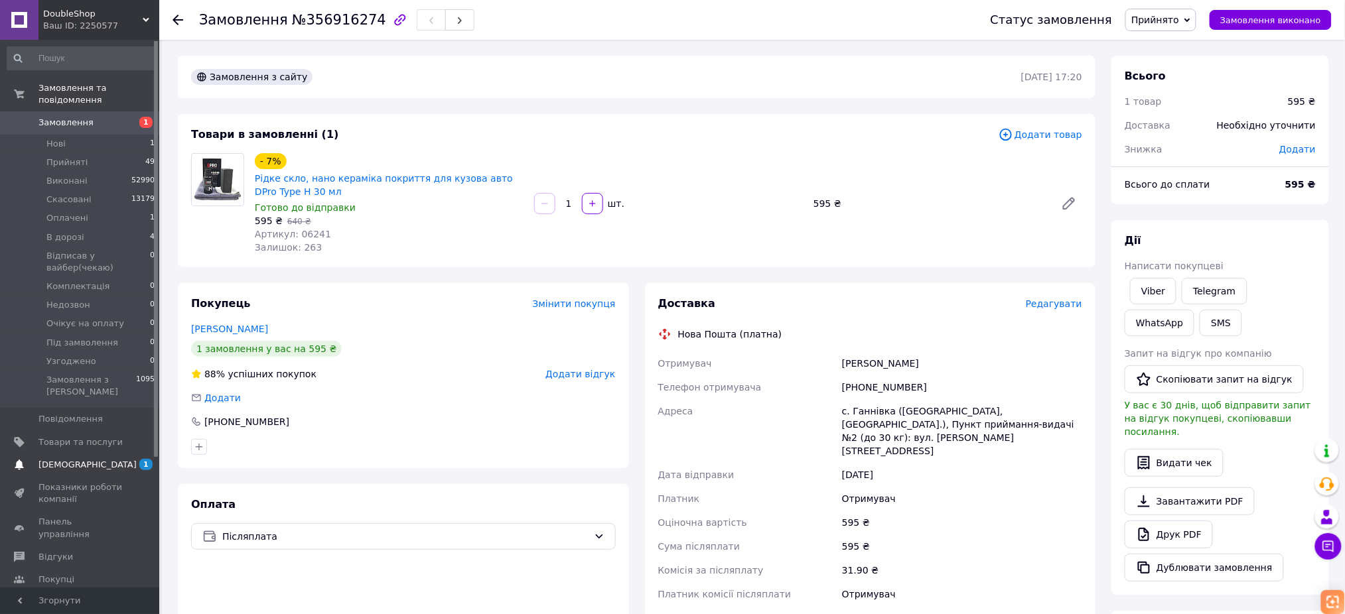
click at [114, 459] on span "[DEMOGRAPHIC_DATA]" at bounding box center [80, 465] width 84 height 12
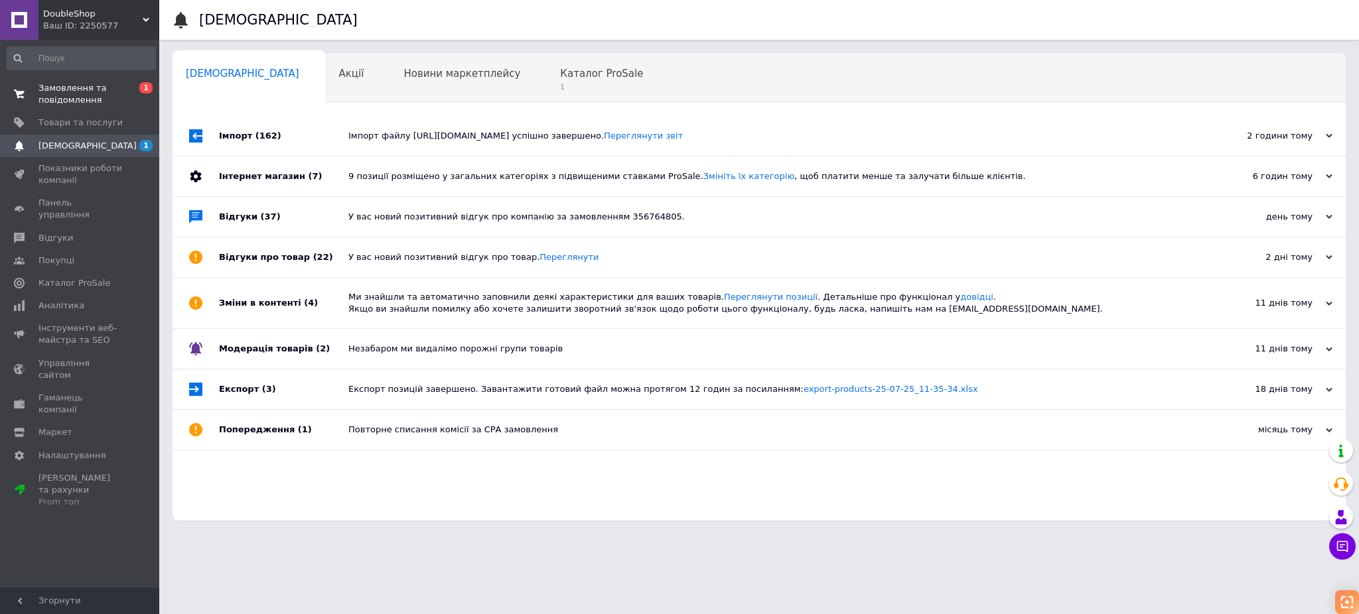
click at [74, 101] on span "Замовлення та повідомлення" at bounding box center [80, 94] width 84 height 24
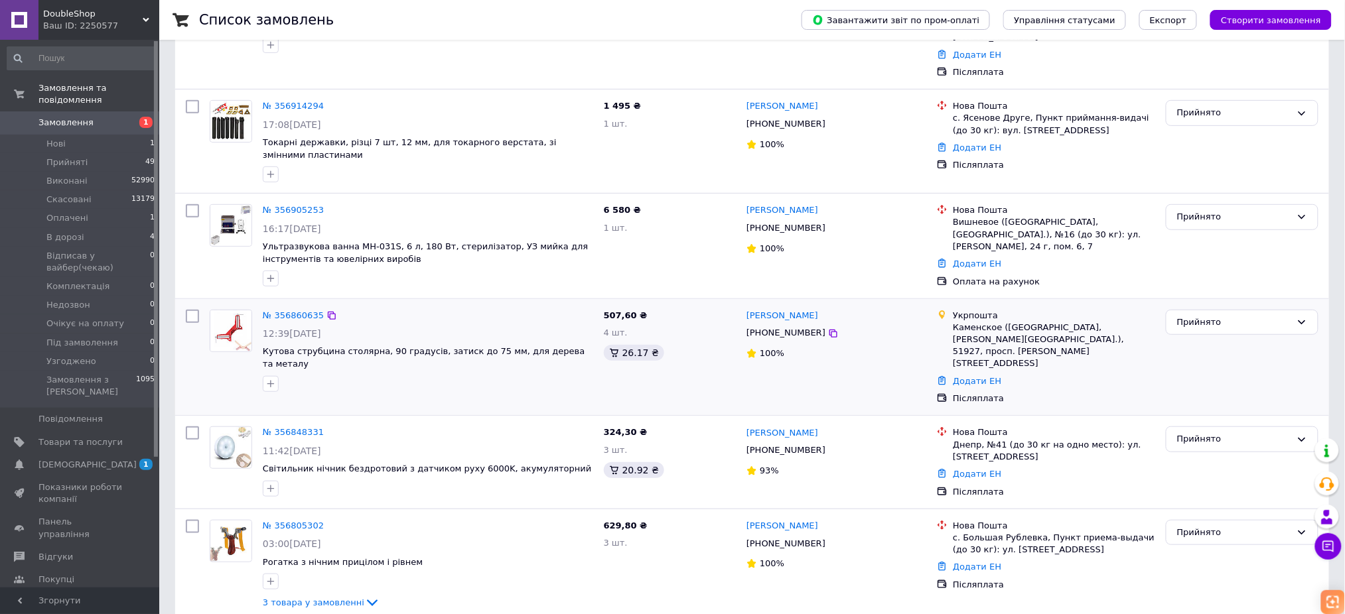
scroll to position [177, 0]
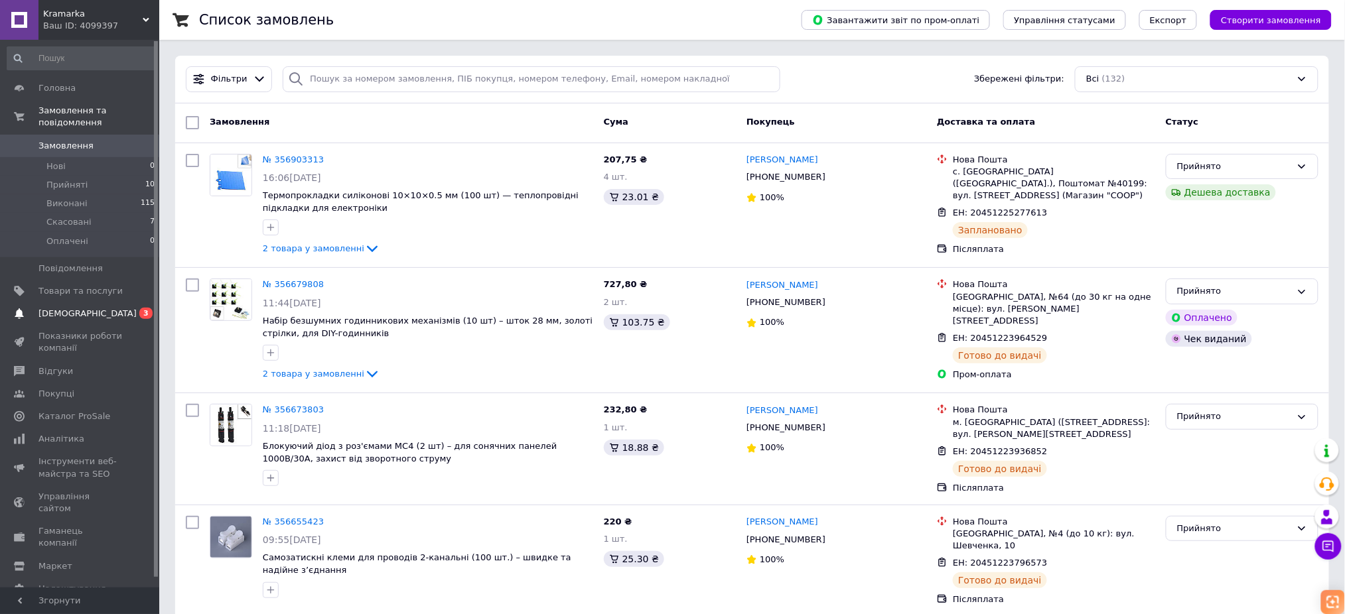
click at [111, 308] on span "[DEMOGRAPHIC_DATA]" at bounding box center [80, 314] width 84 height 12
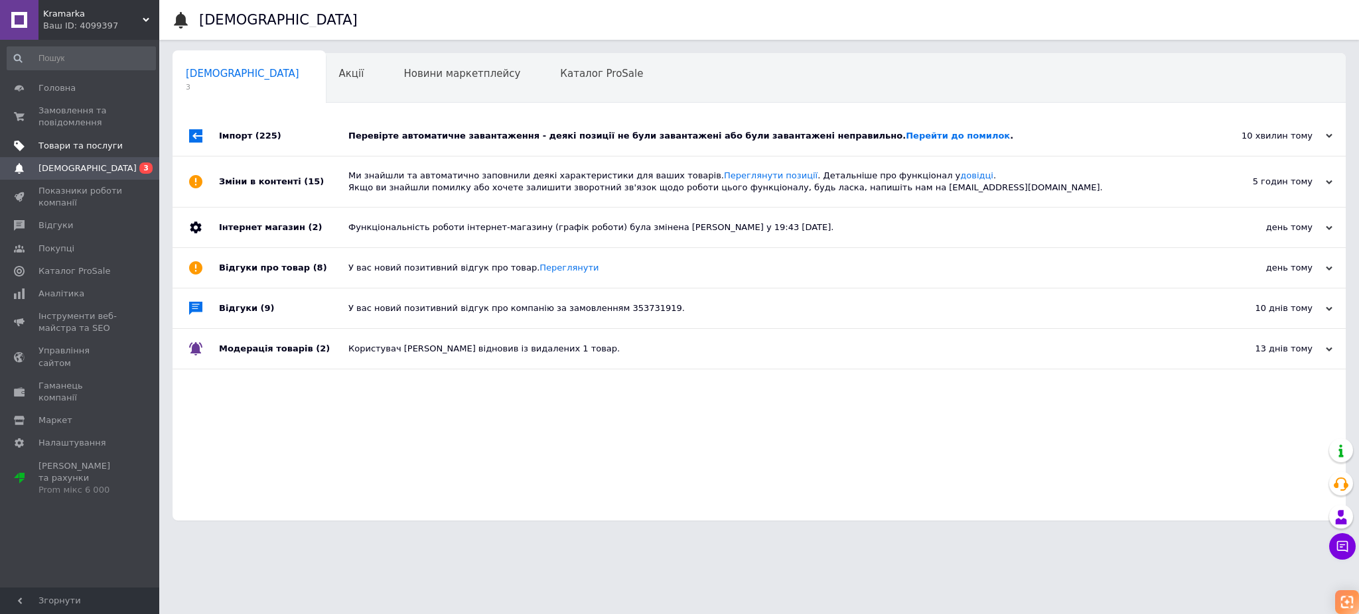
click at [97, 147] on span "Товари та послуги" at bounding box center [80, 146] width 84 height 12
